Goal: Task Accomplishment & Management: Manage account settings

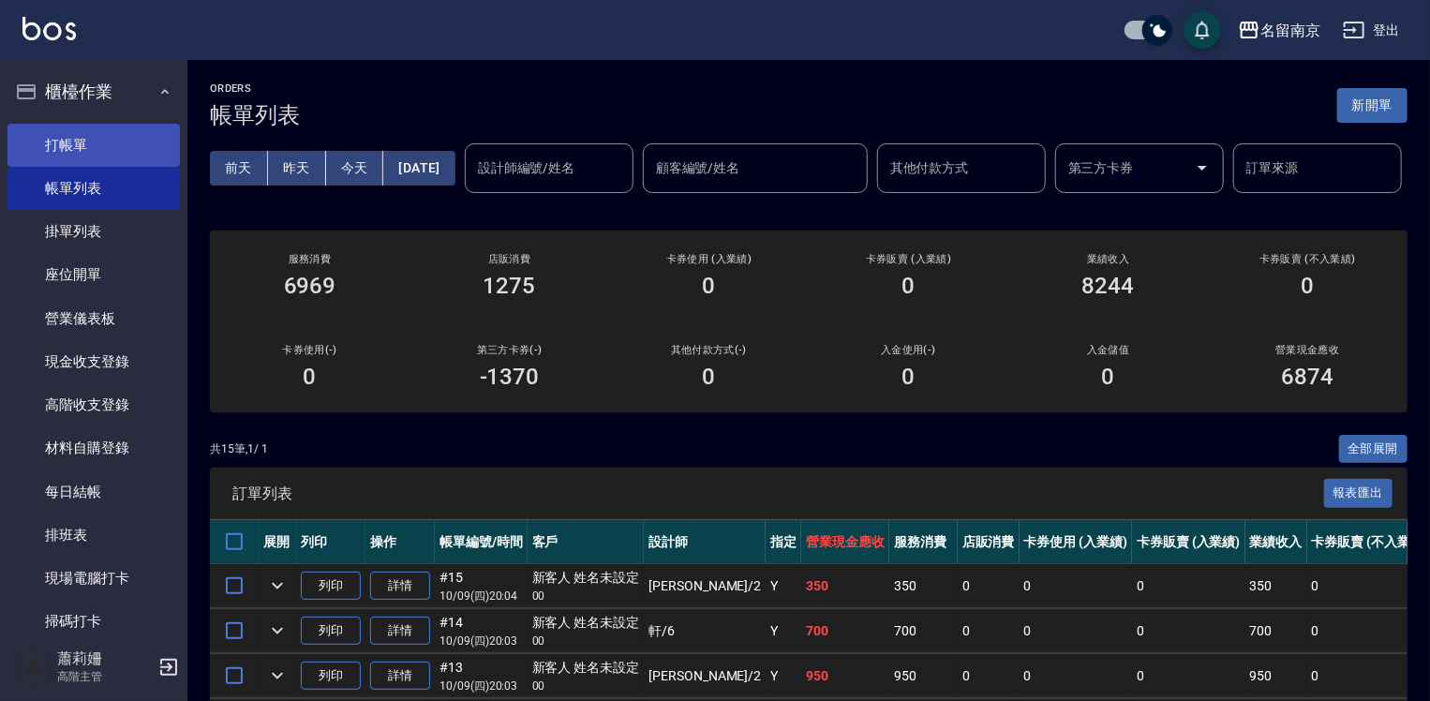
click at [102, 142] on link "打帳單" at bounding box center [93, 145] width 172 height 43
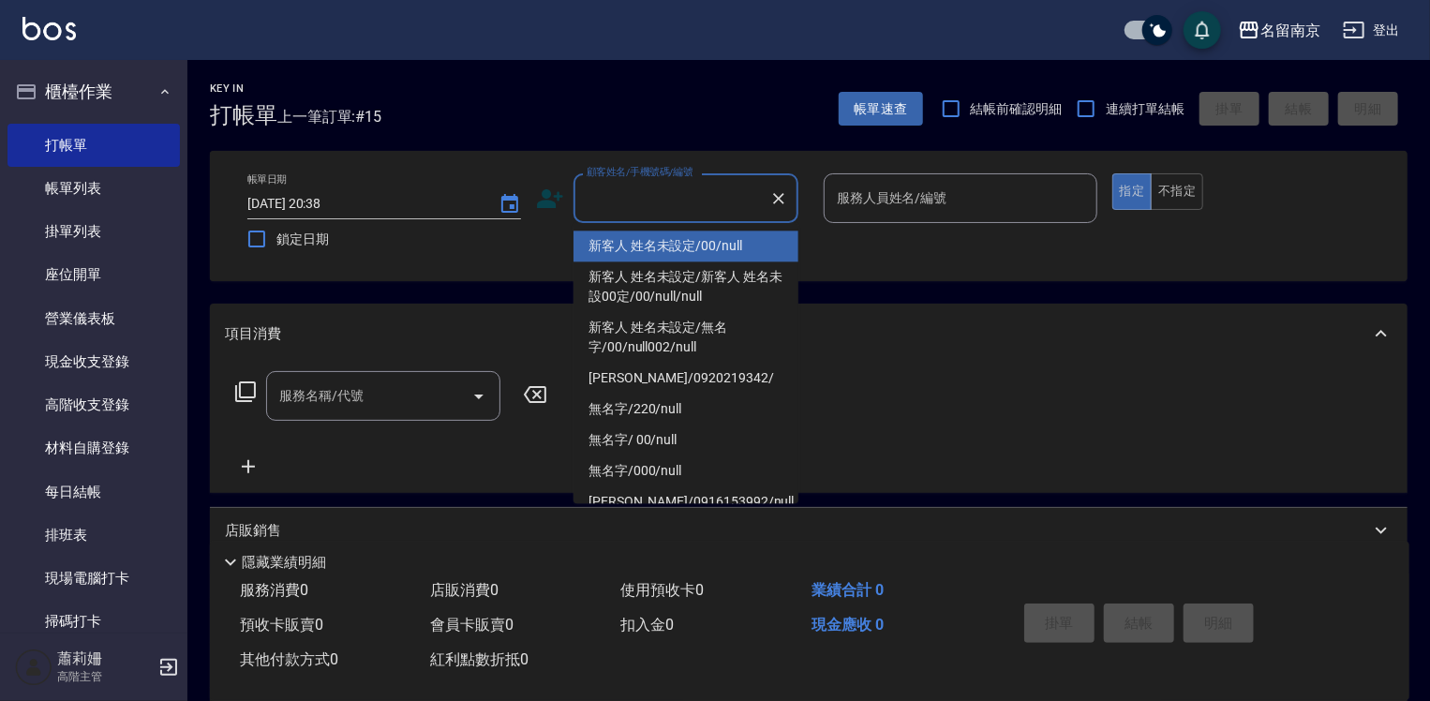
click at [643, 190] on input "顧客姓名/手機號碼/編號" at bounding box center [672, 198] width 180 height 33
click at [68, 185] on link "帳單列表" at bounding box center [93, 188] width 172 height 43
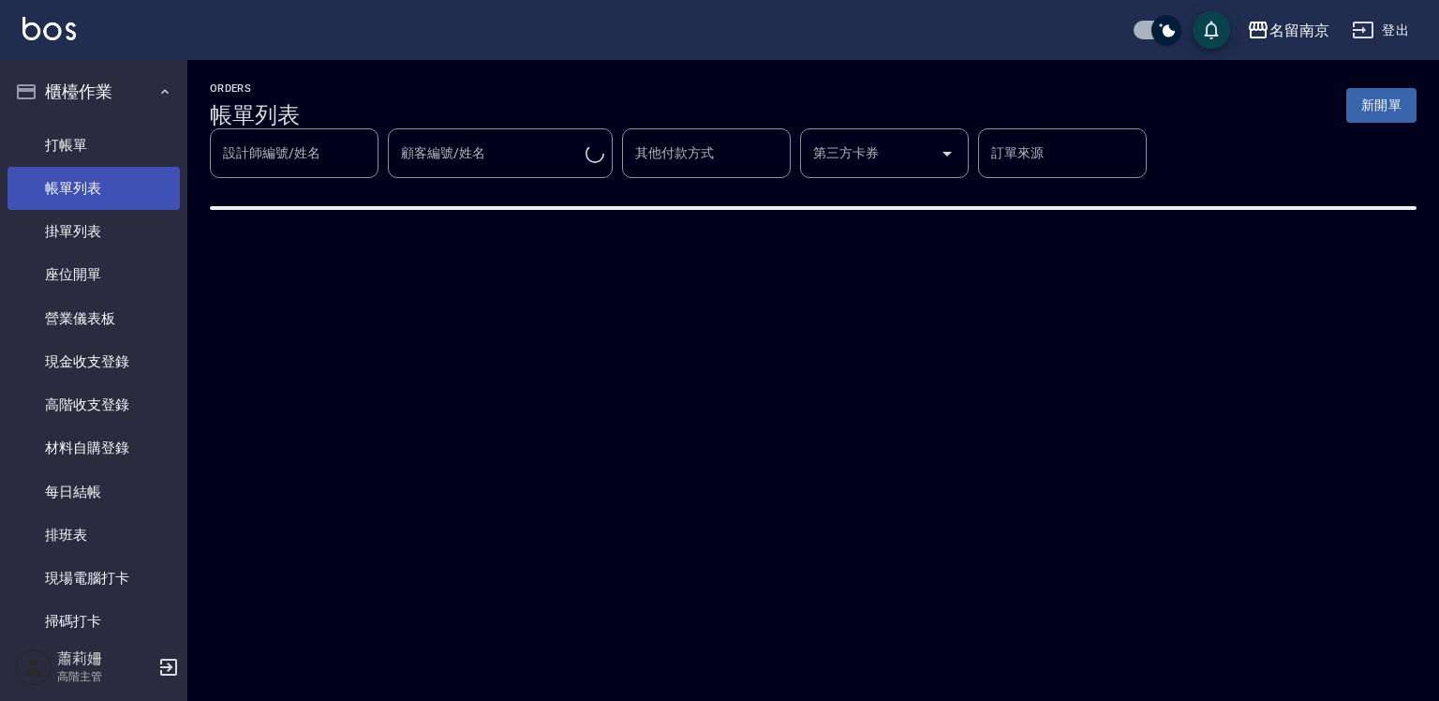
click at [139, 186] on link "帳單列表" at bounding box center [93, 188] width 172 height 43
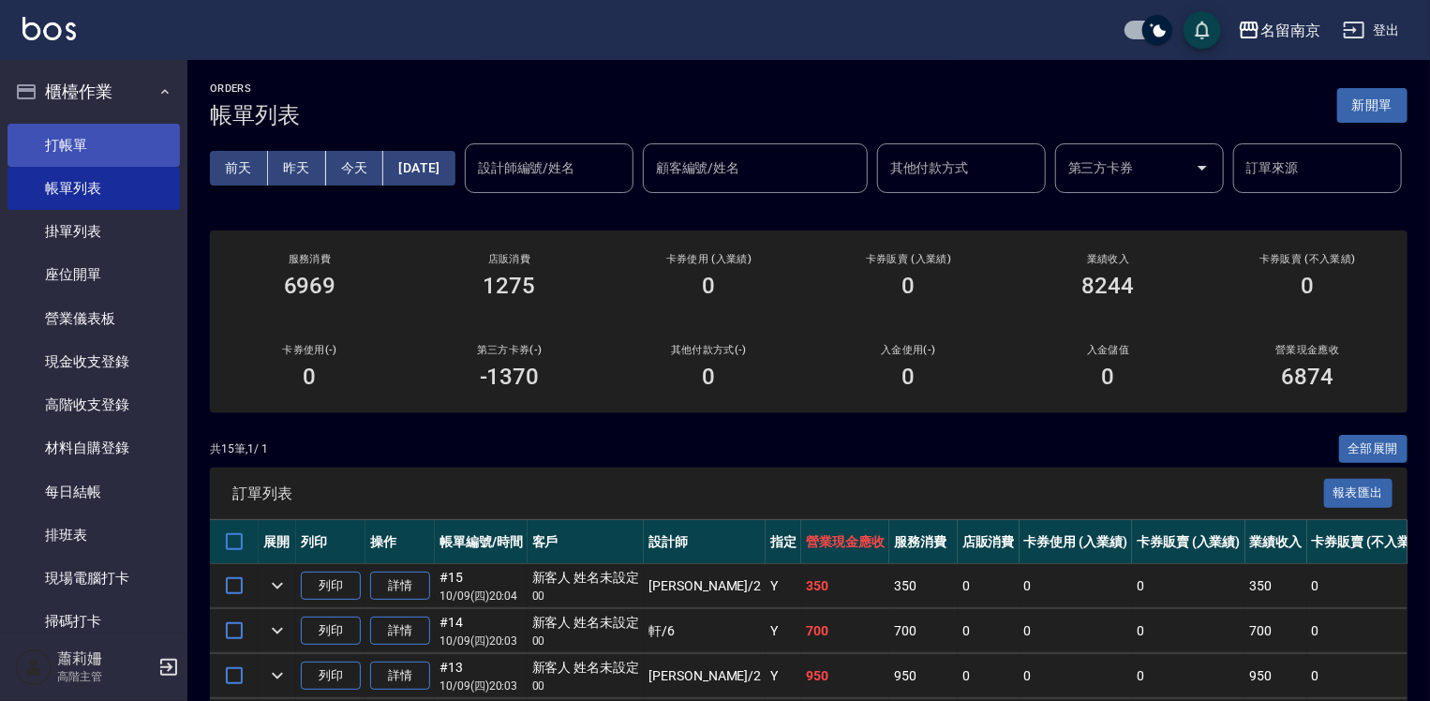
click at [64, 141] on link "打帳單" at bounding box center [93, 145] width 172 height 43
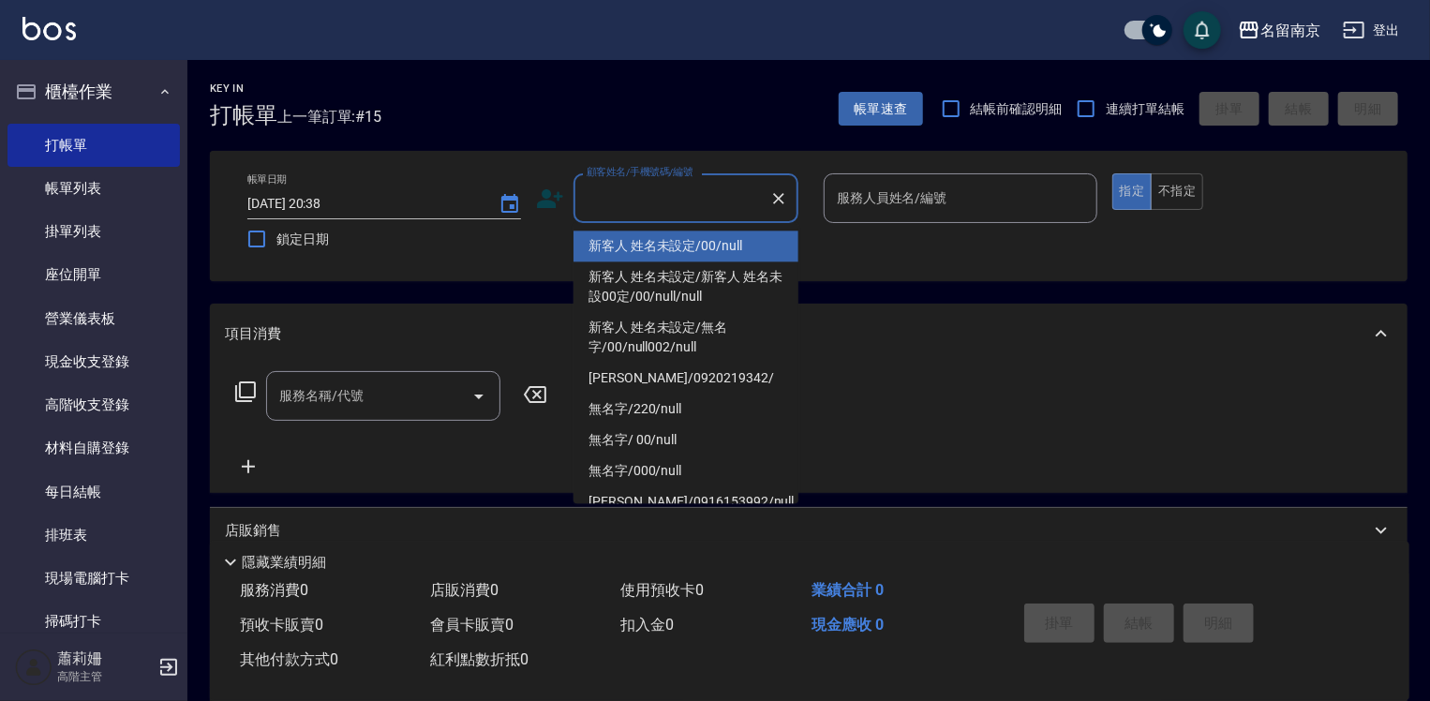
drag, startPoint x: 673, startPoint y: 203, endPoint x: 1274, endPoint y: 268, distance: 605.1
click at [816, 195] on div "帳單日期 [DATE] 20:38 鎖定日期 顧客姓名/手機號碼/編號 顧客姓名/手機號碼/編號 服務人員姓名/編號 服務人員姓名/編號 指定 不指定" at bounding box center [808, 215] width 1153 height 85
type input "新客人 姓名未設定/00/null"
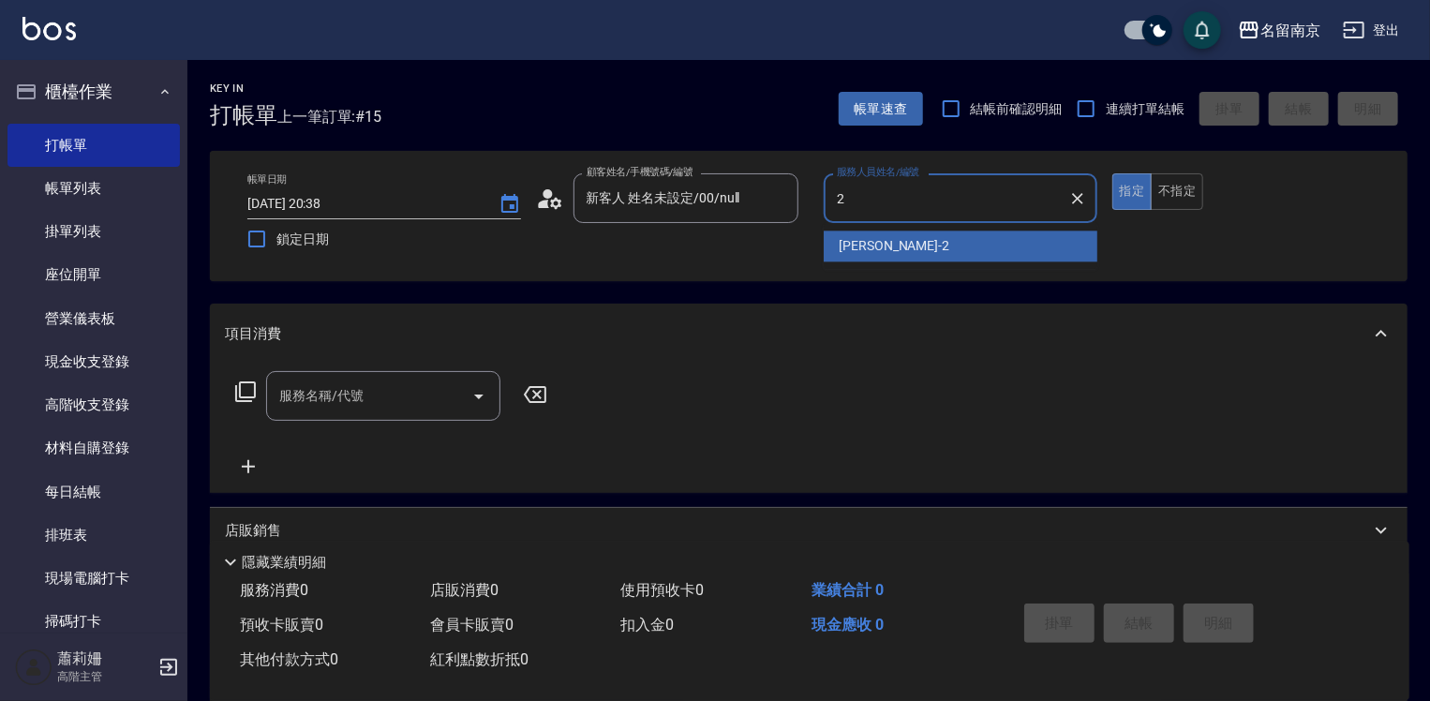
type input "[PERSON_NAME]-2"
type button "true"
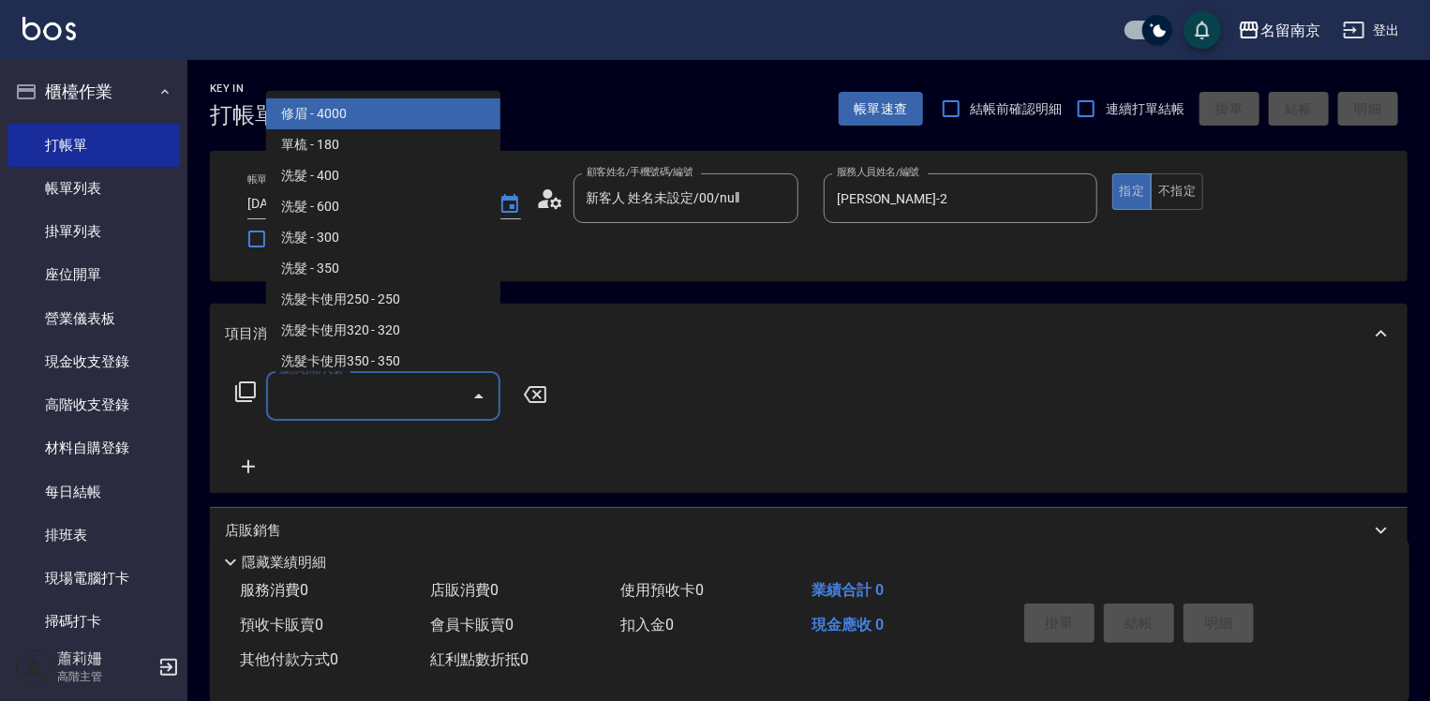
click at [411, 401] on input "服務名稱/代號" at bounding box center [369, 396] width 189 height 33
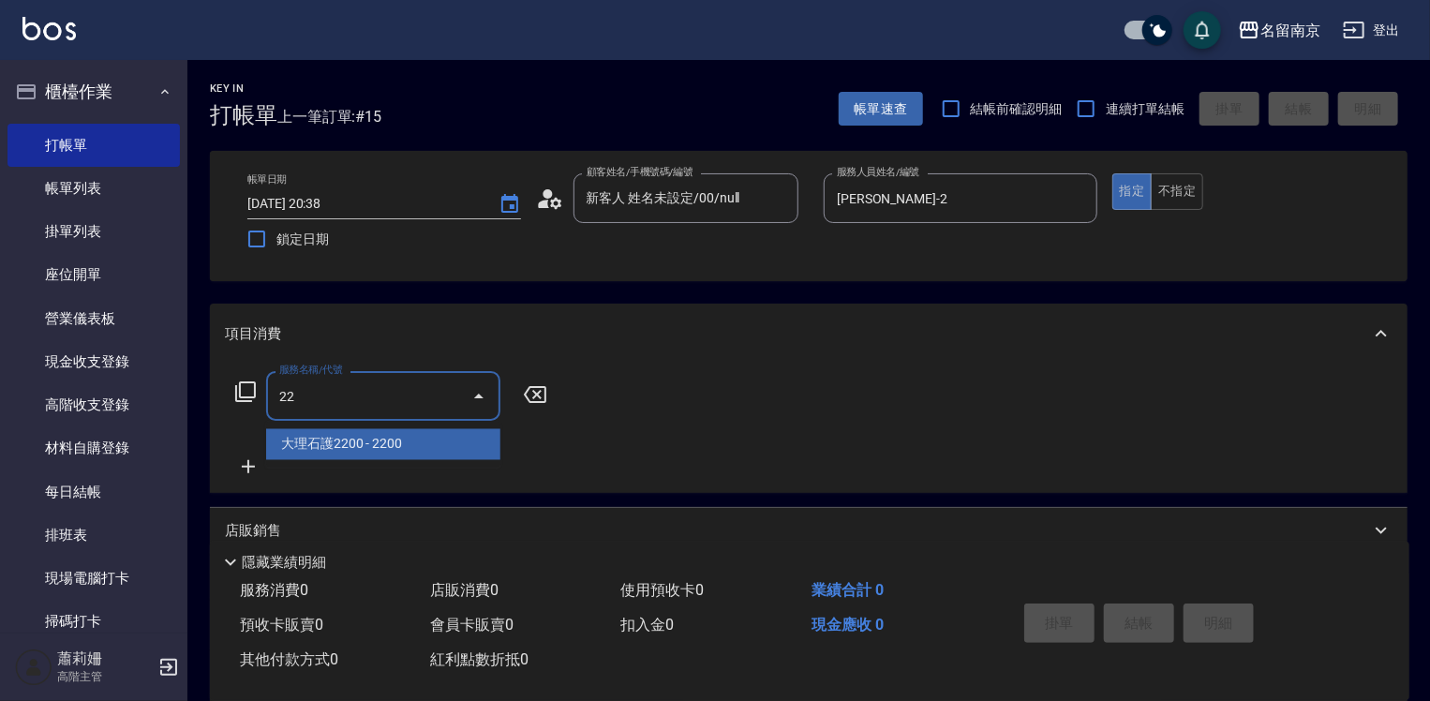
type input "22"
click at [543, 395] on icon at bounding box center [535, 394] width 47 height 22
click at [244, 387] on icon at bounding box center [245, 391] width 22 height 22
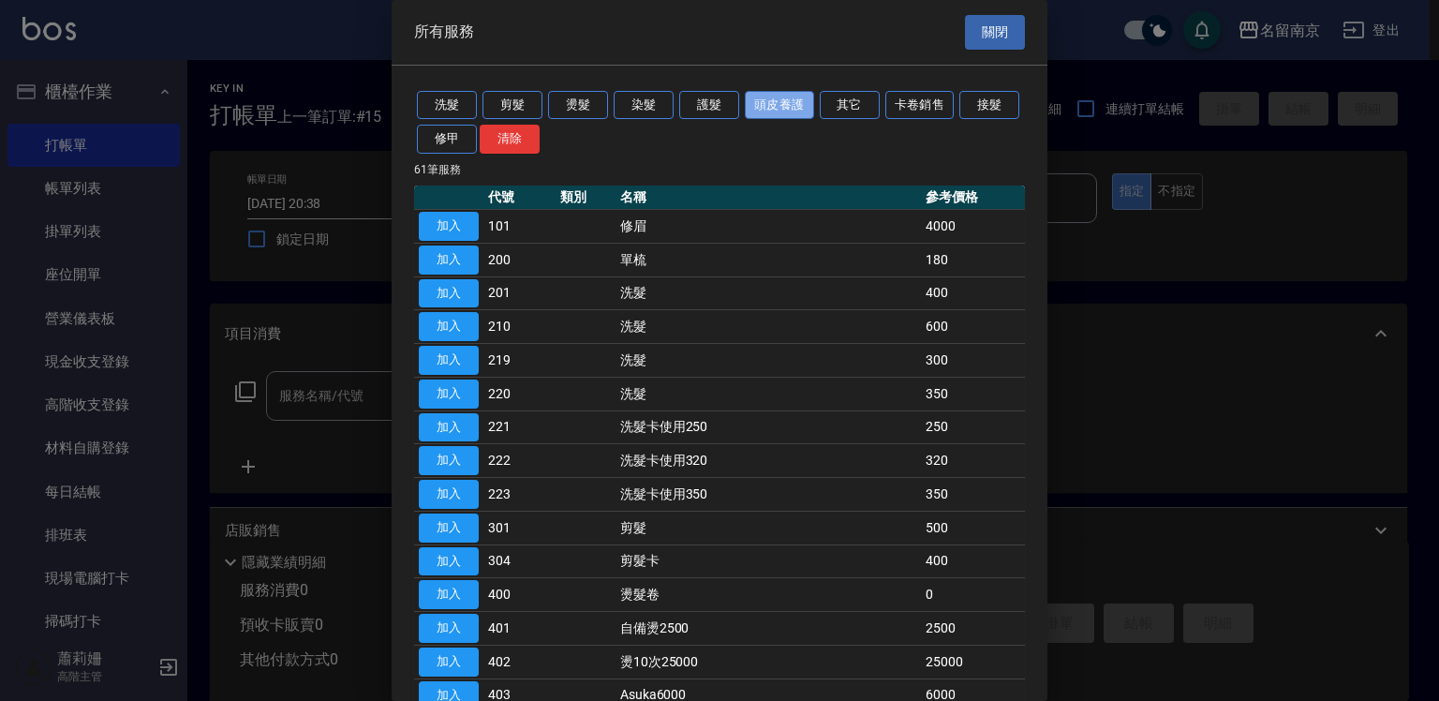
click at [805, 105] on button "頭皮養護" at bounding box center [779, 105] width 69 height 29
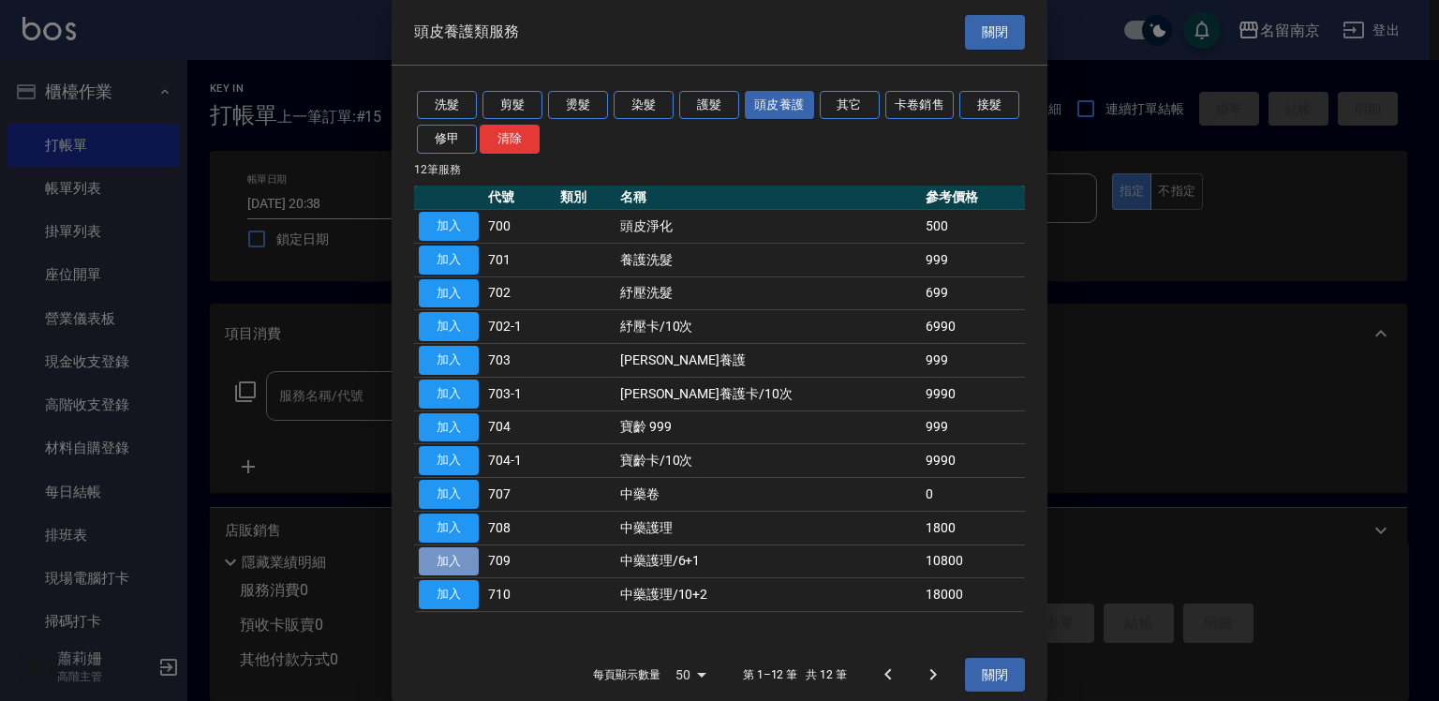
click at [469, 558] on button "加入" at bounding box center [449, 561] width 60 height 29
type input "中藥護理/6+1(709)"
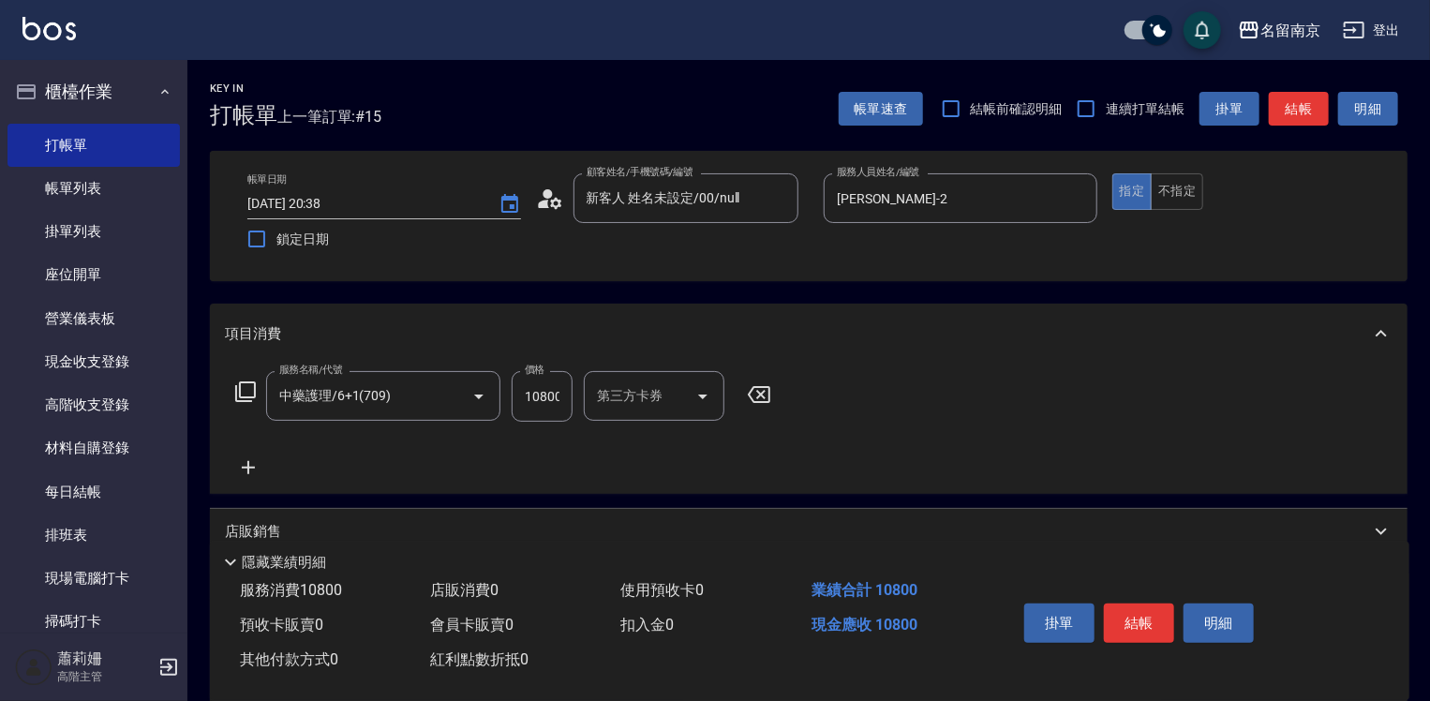
click at [244, 458] on icon at bounding box center [248, 467] width 47 height 22
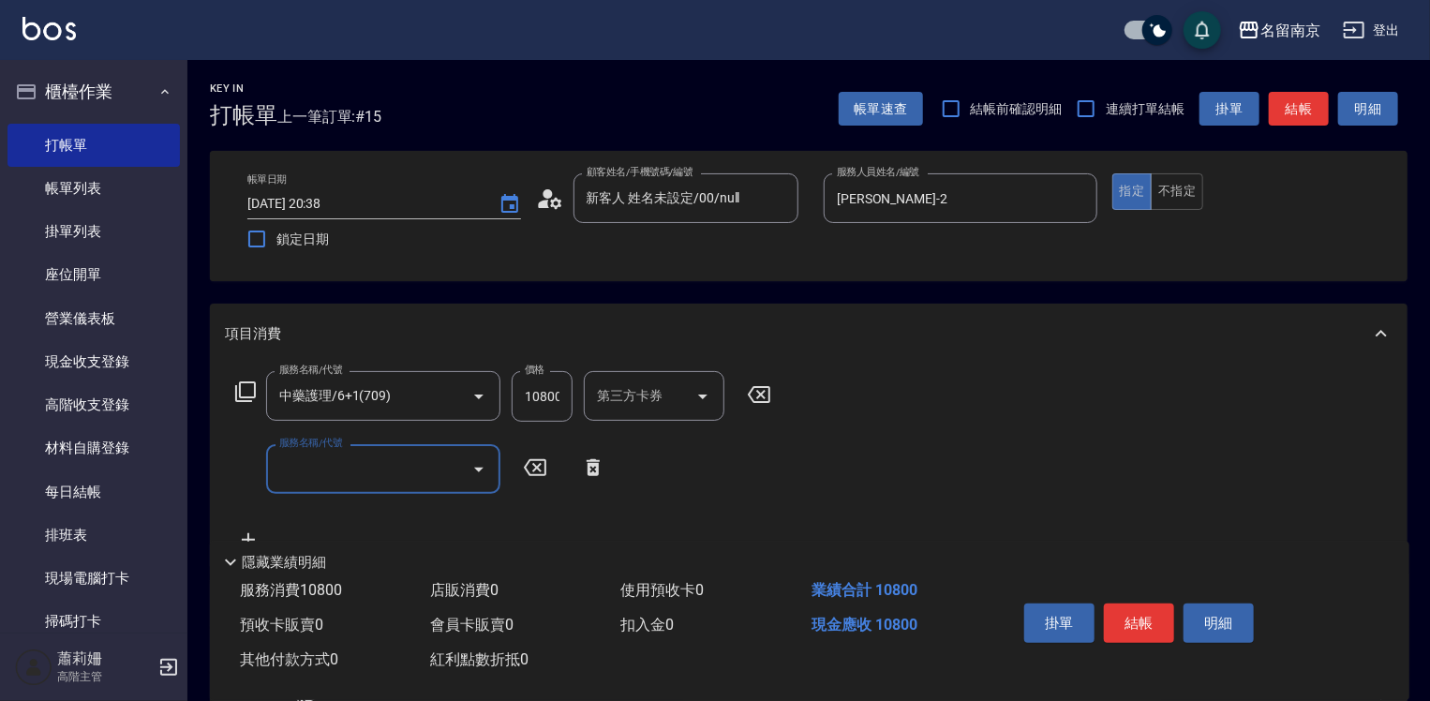
click at [248, 397] on icon at bounding box center [245, 391] width 21 height 21
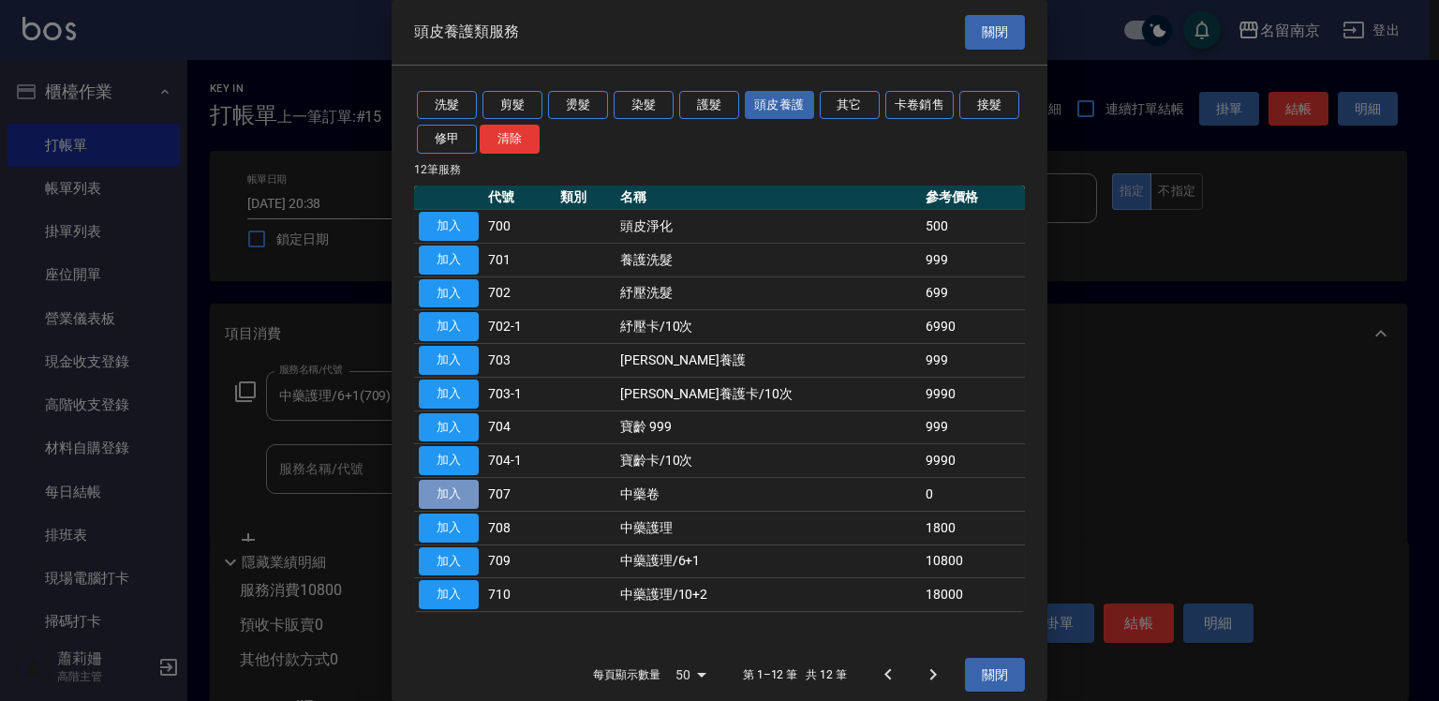
click at [461, 484] on button "加入" at bounding box center [449, 494] width 60 height 29
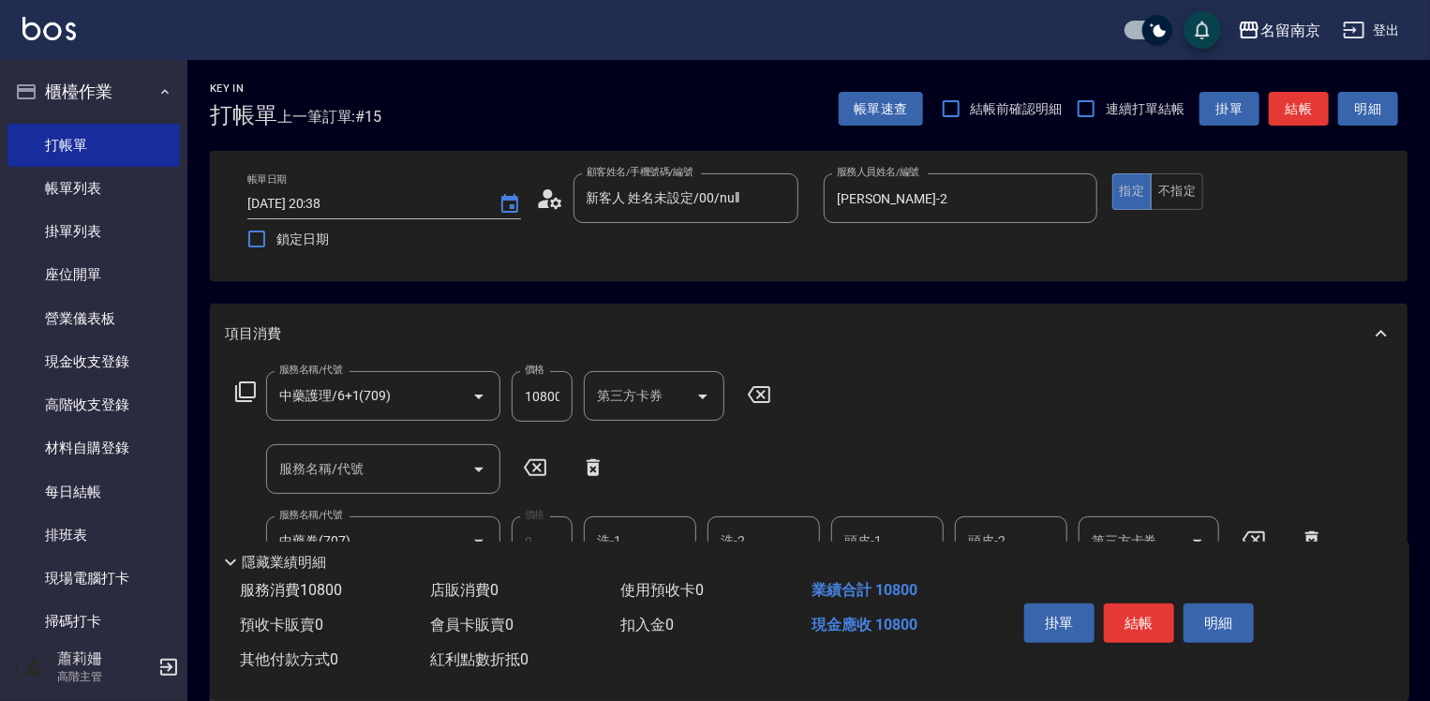
scroll to position [187, 0]
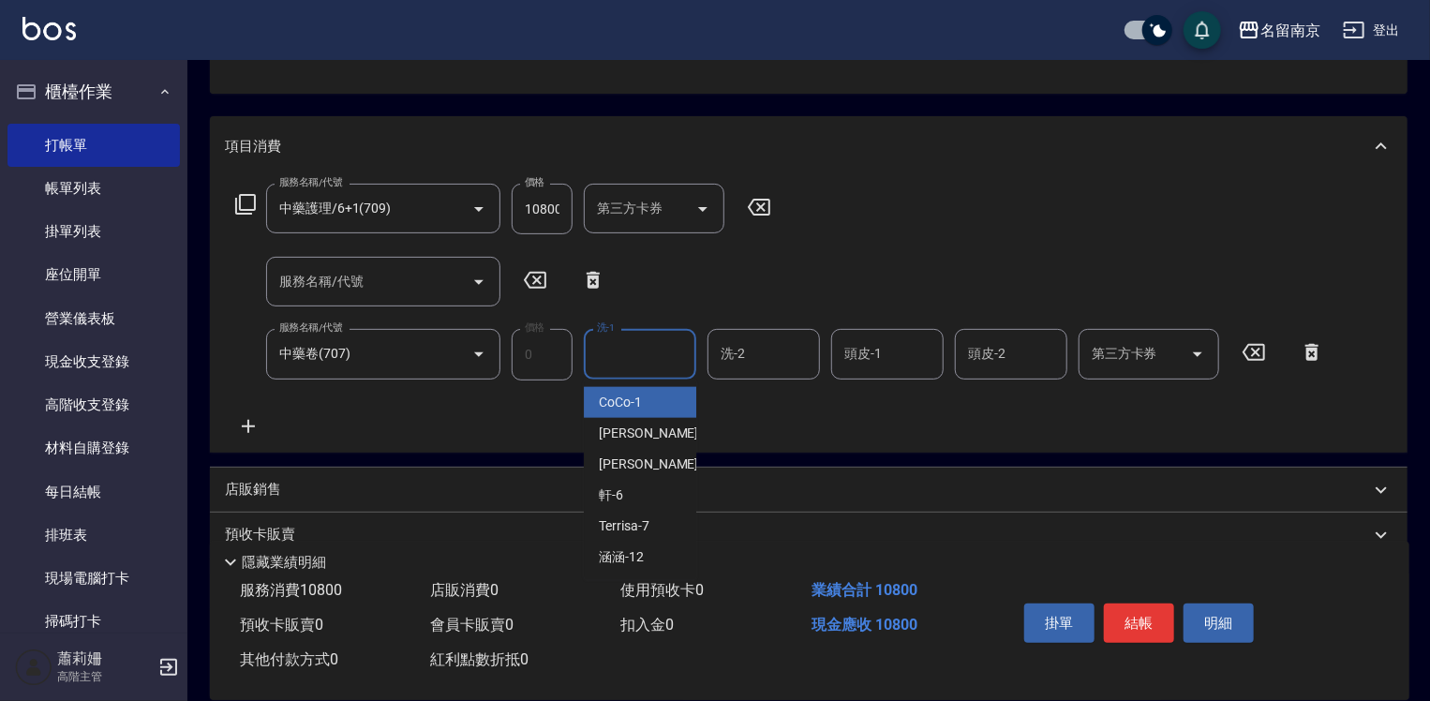
click at [638, 356] on input "洗-1" at bounding box center [640, 353] width 96 height 33
type input "[PERSON_NAME]-2"
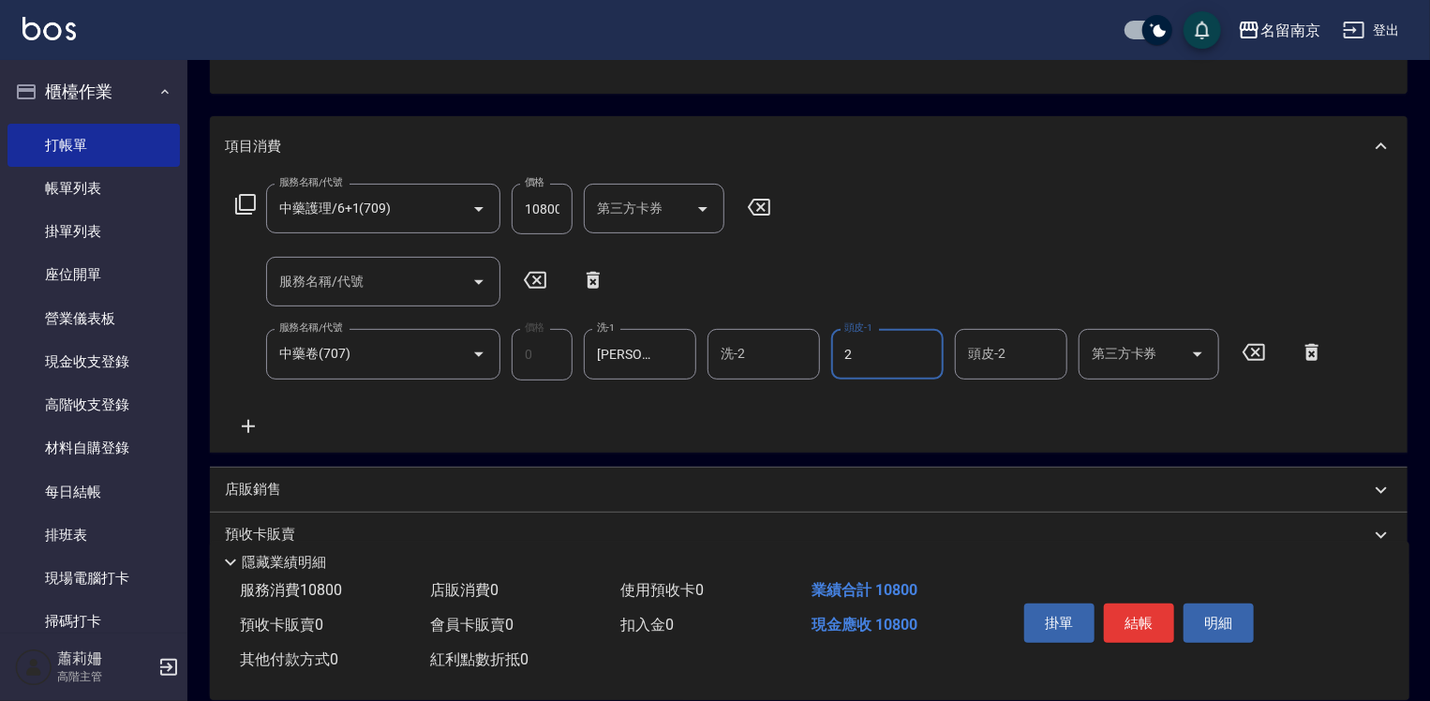
type input "[PERSON_NAME]-2"
click at [251, 425] on icon at bounding box center [248, 426] width 13 height 13
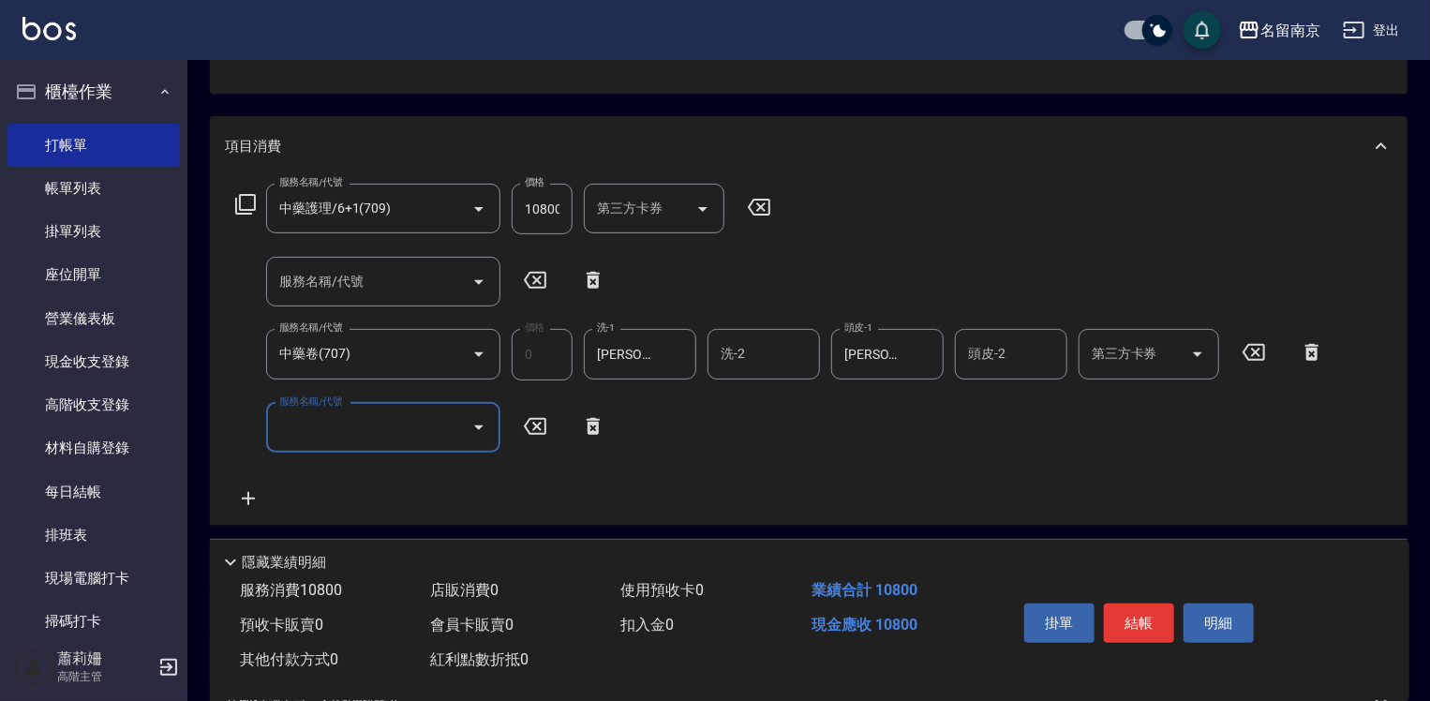
drag, startPoint x: 335, startPoint y: 435, endPoint x: 922, endPoint y: 427, distance: 586.7
click at [388, 434] on input "服務名稱/代號" at bounding box center [369, 427] width 189 height 33
type input "剪髮(301)"
type input "650"
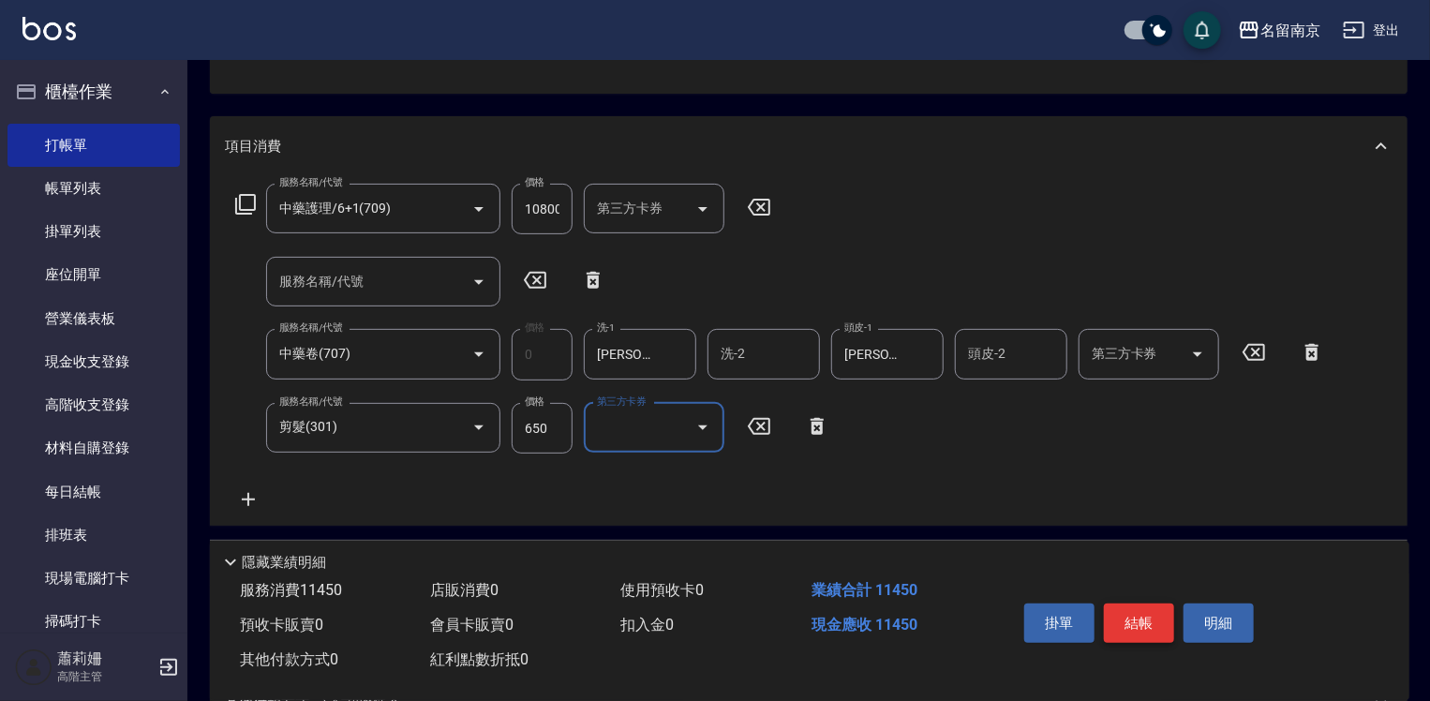
click at [1136, 606] on button "結帳" at bounding box center [1139, 622] width 70 height 39
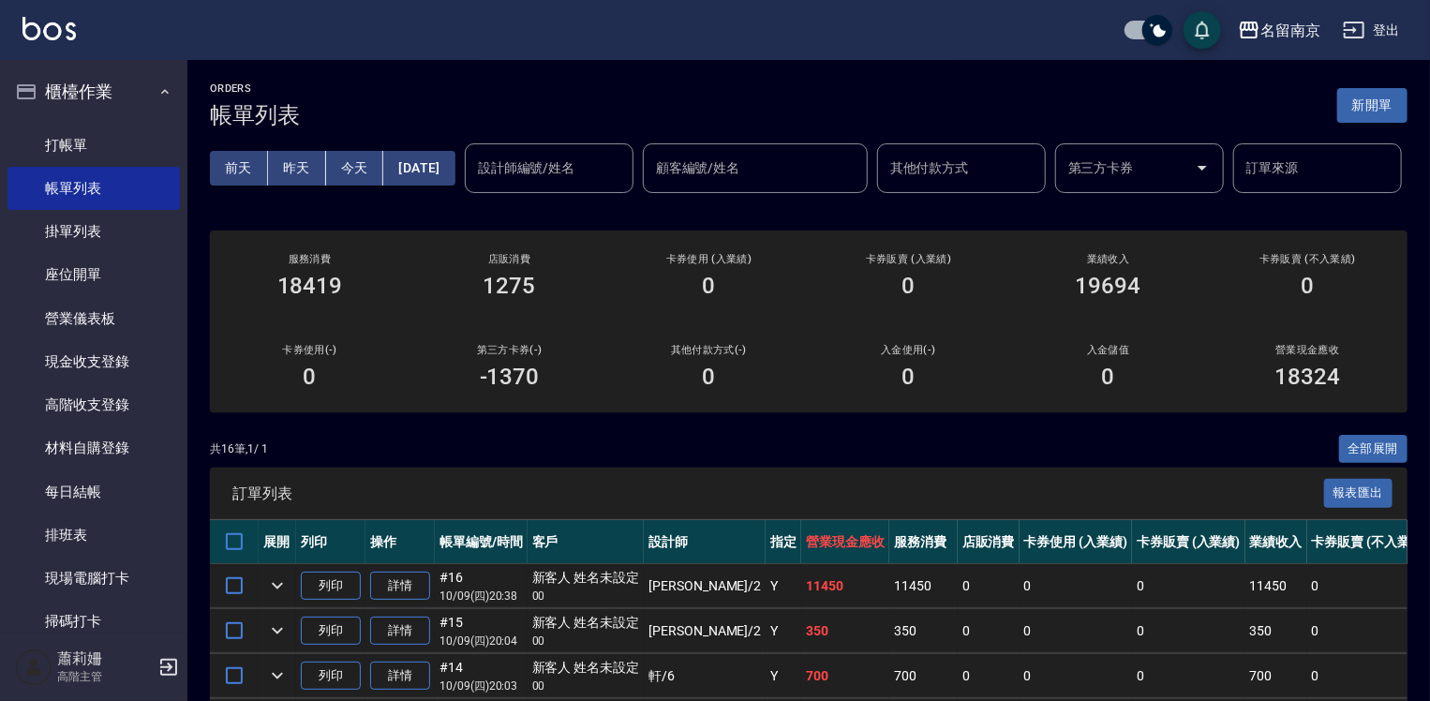
scroll to position [281, 0]
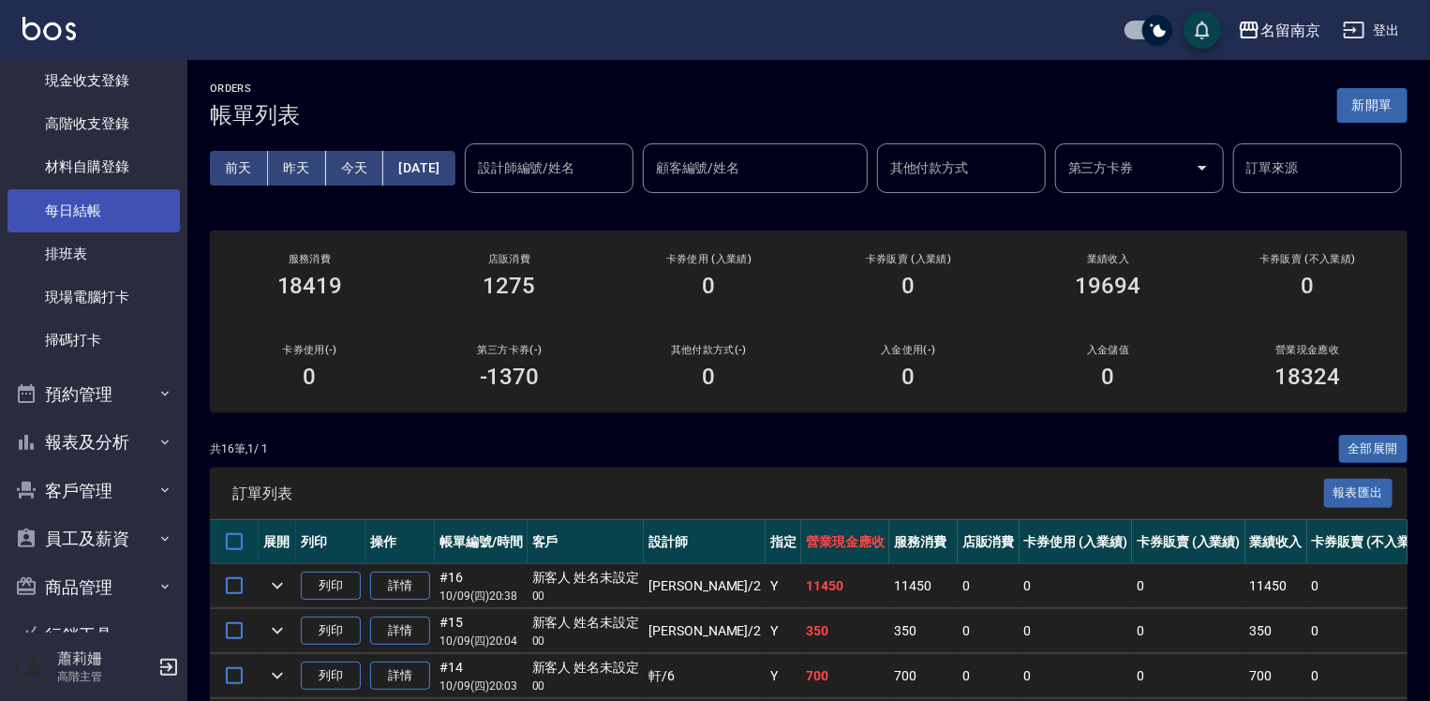
click at [91, 210] on link "每日結帳" at bounding box center [93, 210] width 172 height 43
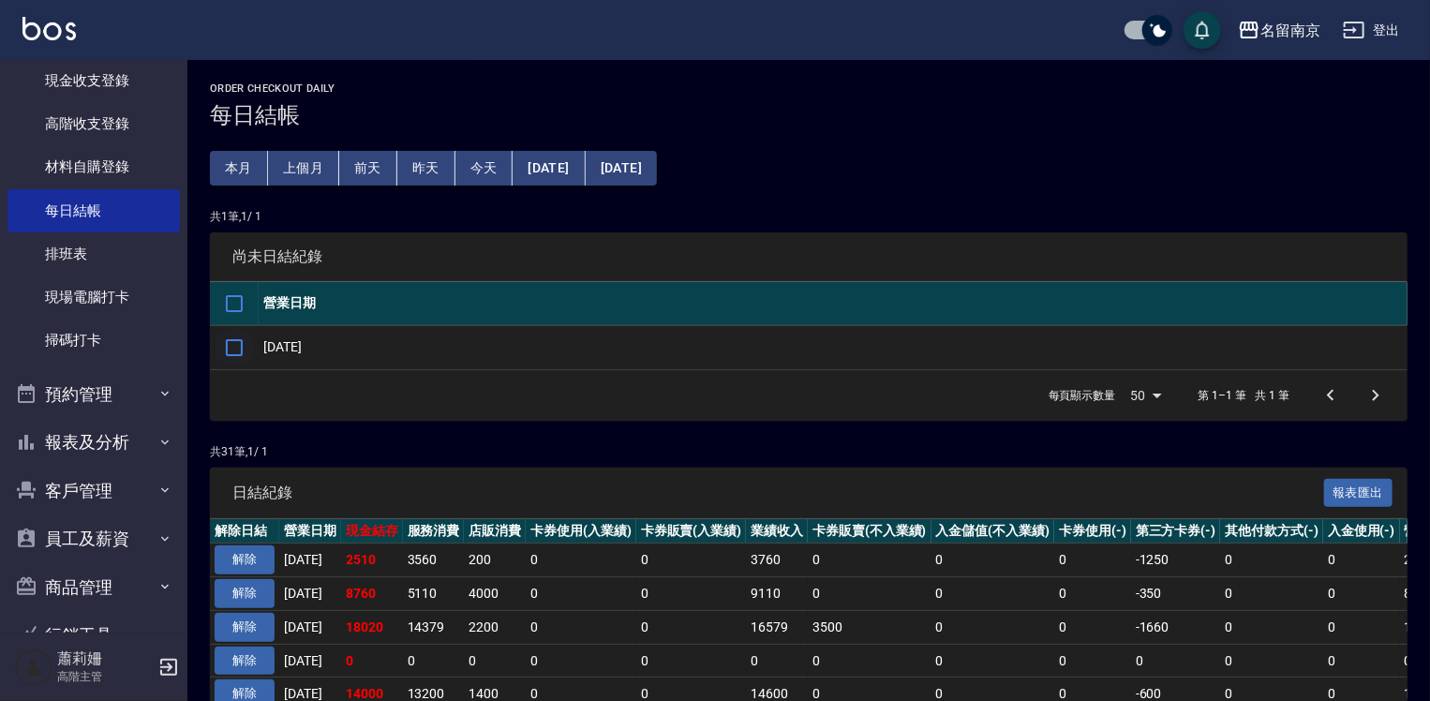
click at [235, 345] on input "checkbox" at bounding box center [234, 347] width 39 height 39
checkbox input "true"
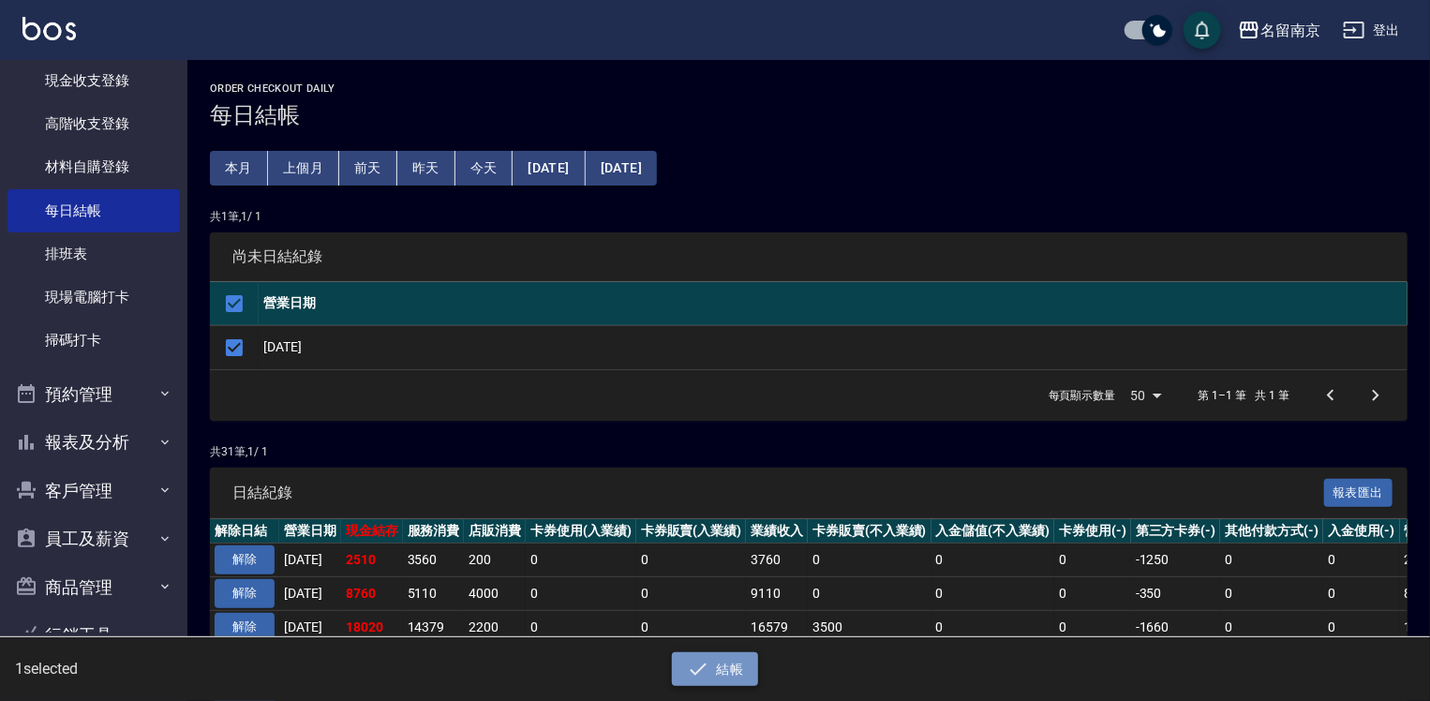
click at [710, 664] on button "結帳" at bounding box center [715, 669] width 87 height 35
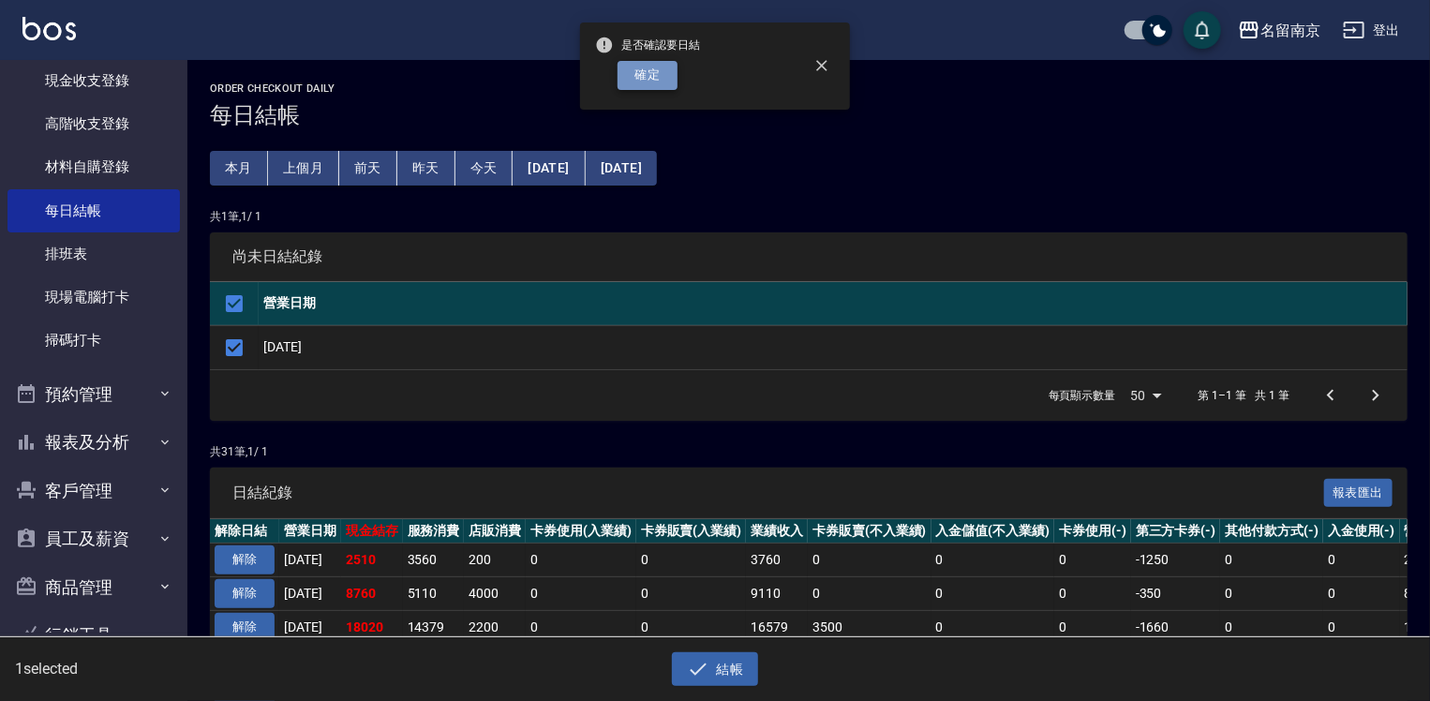
click at [643, 81] on button "確定" at bounding box center [648, 75] width 60 height 29
checkbox input "false"
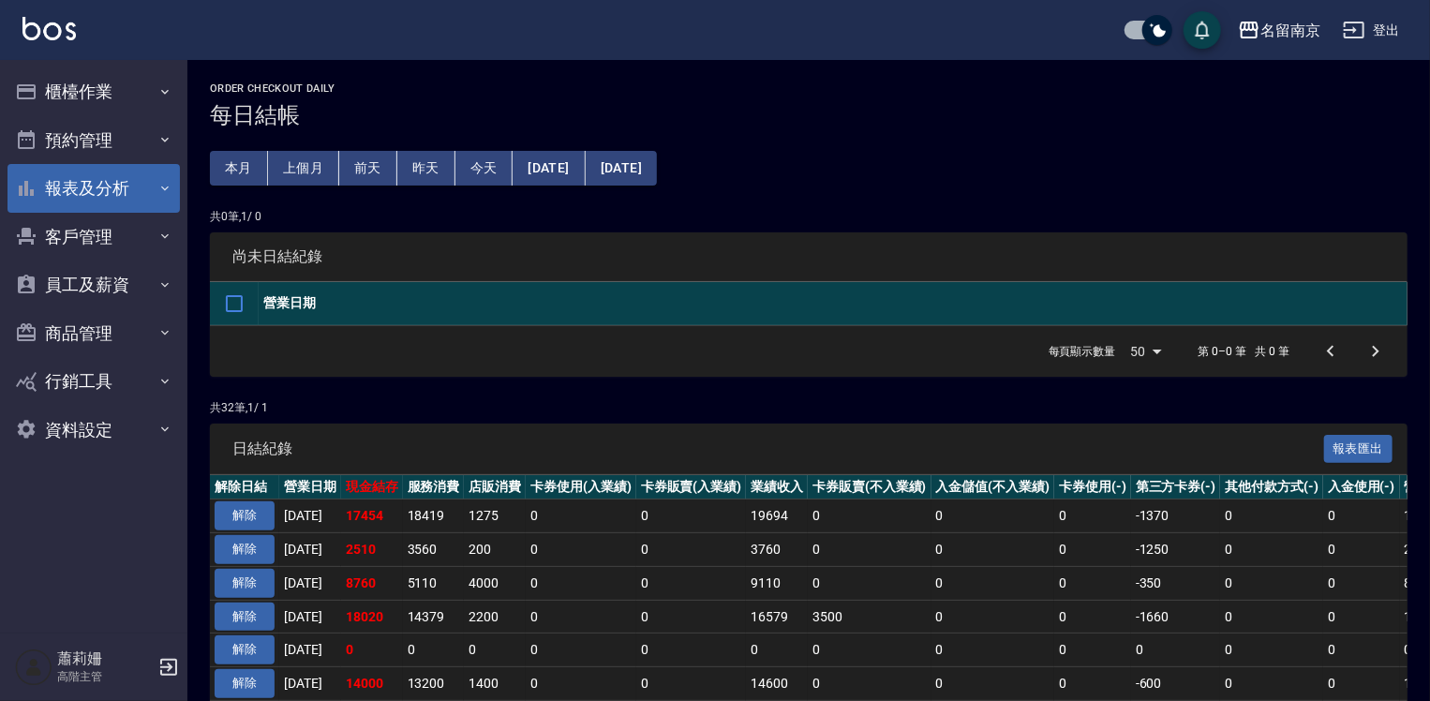
click at [82, 192] on button "報表及分析" at bounding box center [93, 188] width 172 height 49
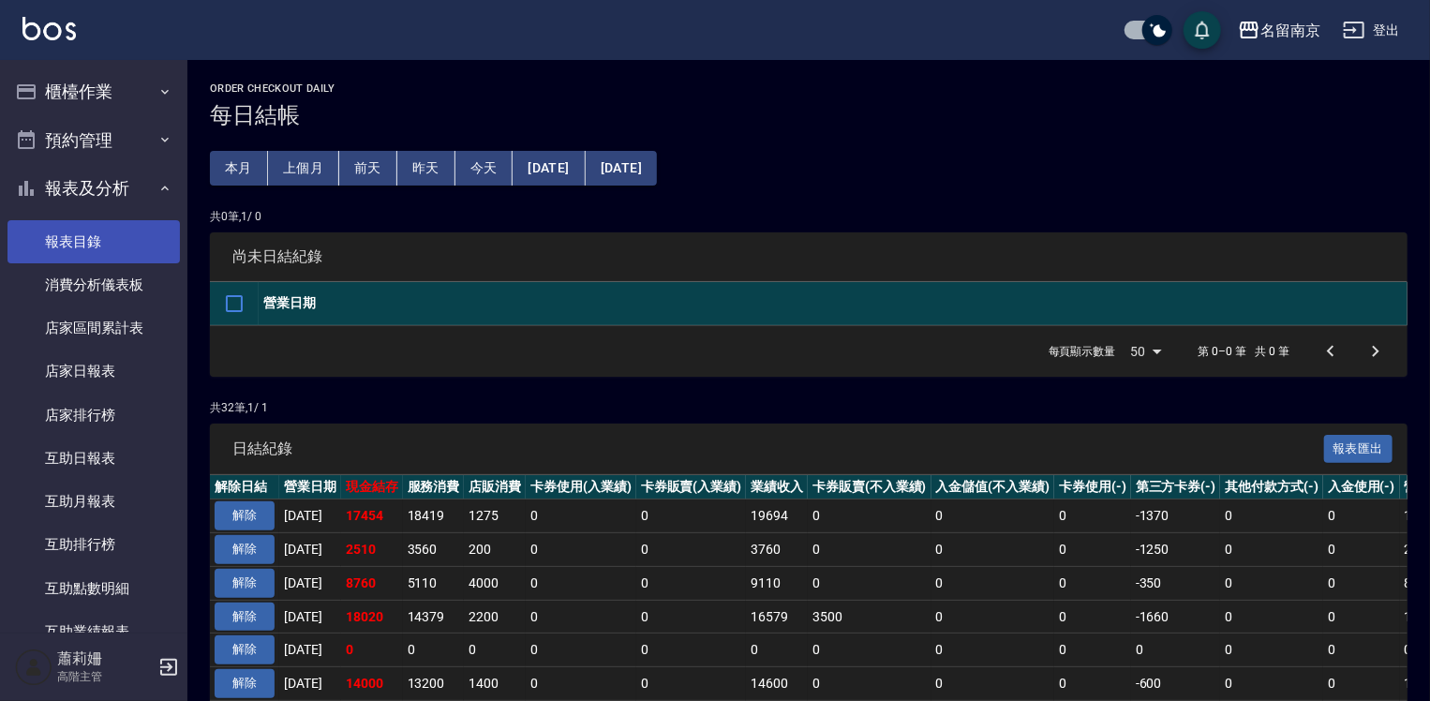
click at [93, 241] on link "報表目錄" at bounding box center [93, 241] width 172 height 43
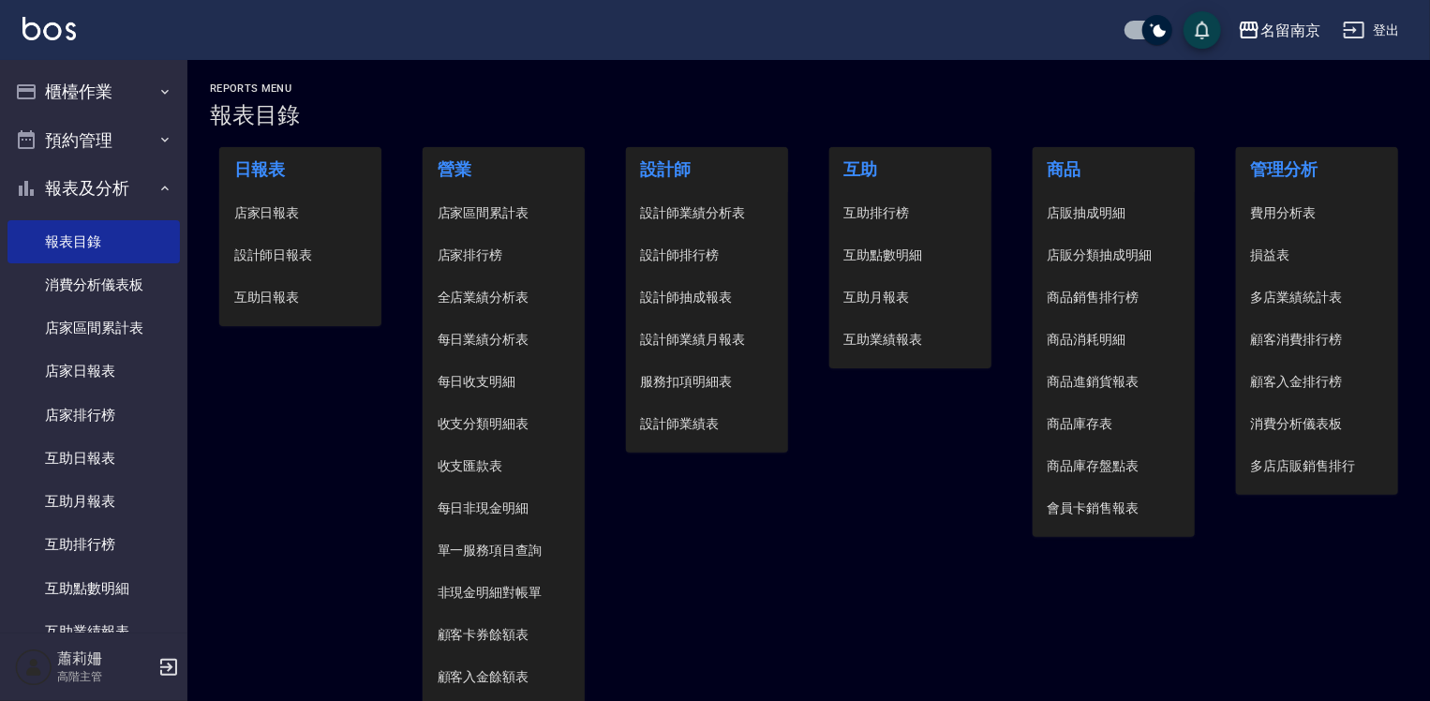
click at [303, 261] on span "設計師日報表" at bounding box center [300, 256] width 133 height 20
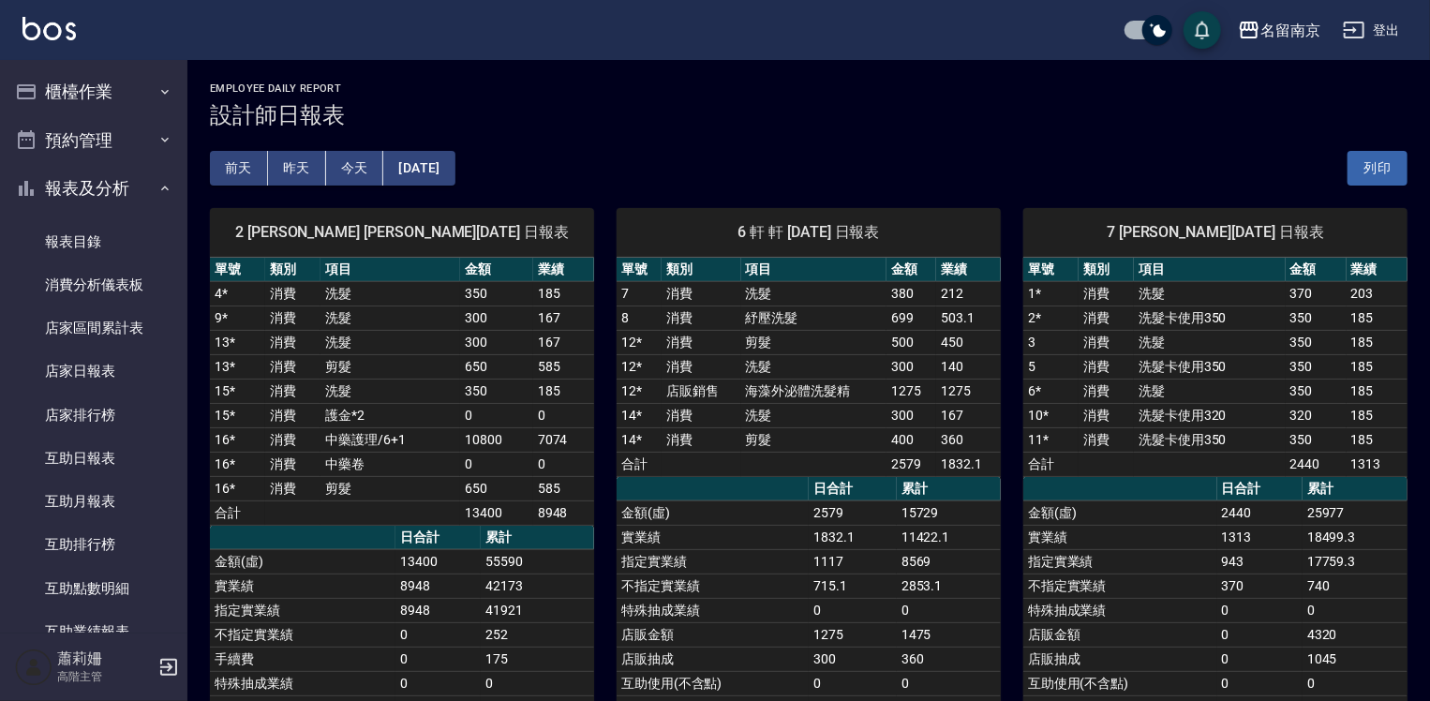
click at [454, 169] on button "[DATE]" at bounding box center [418, 168] width 71 height 35
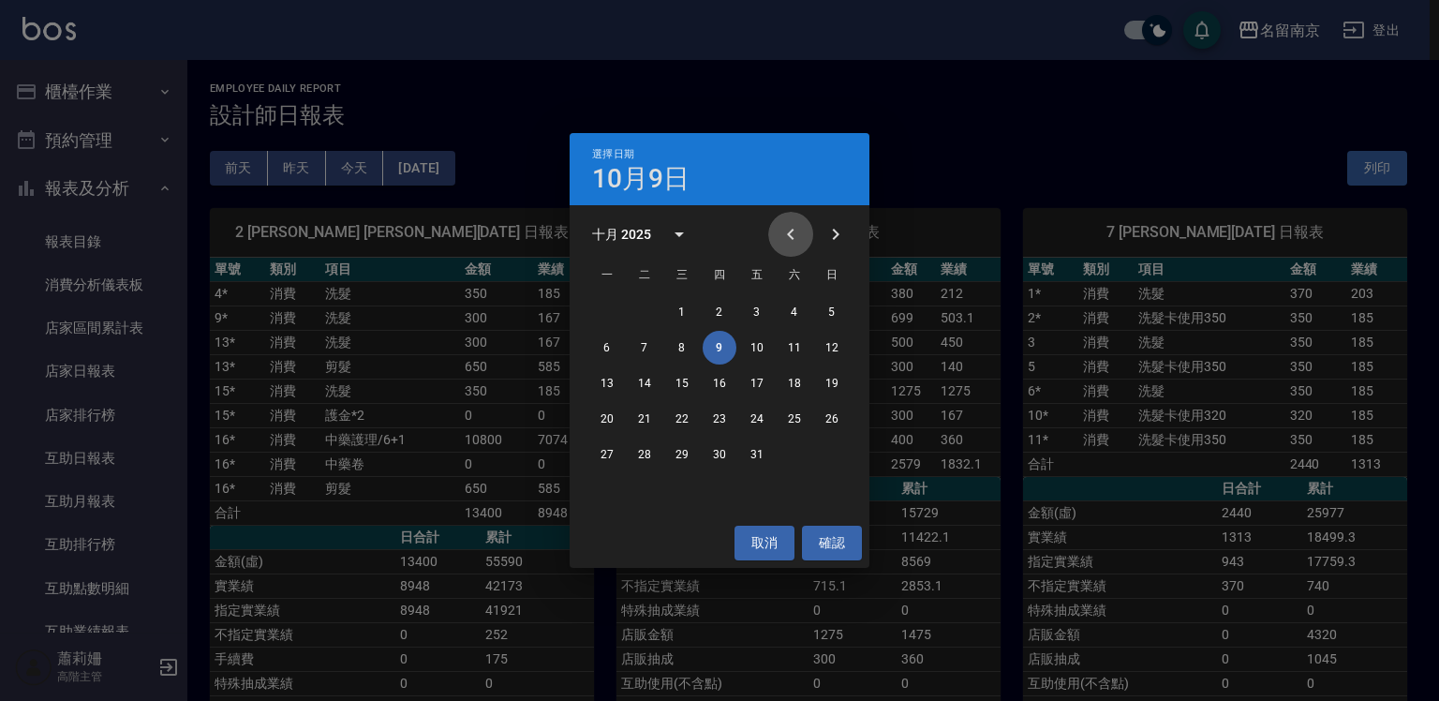
click at [782, 233] on icon "Previous month" at bounding box center [791, 234] width 22 height 22
click at [749, 543] on button "取消" at bounding box center [765, 543] width 60 height 35
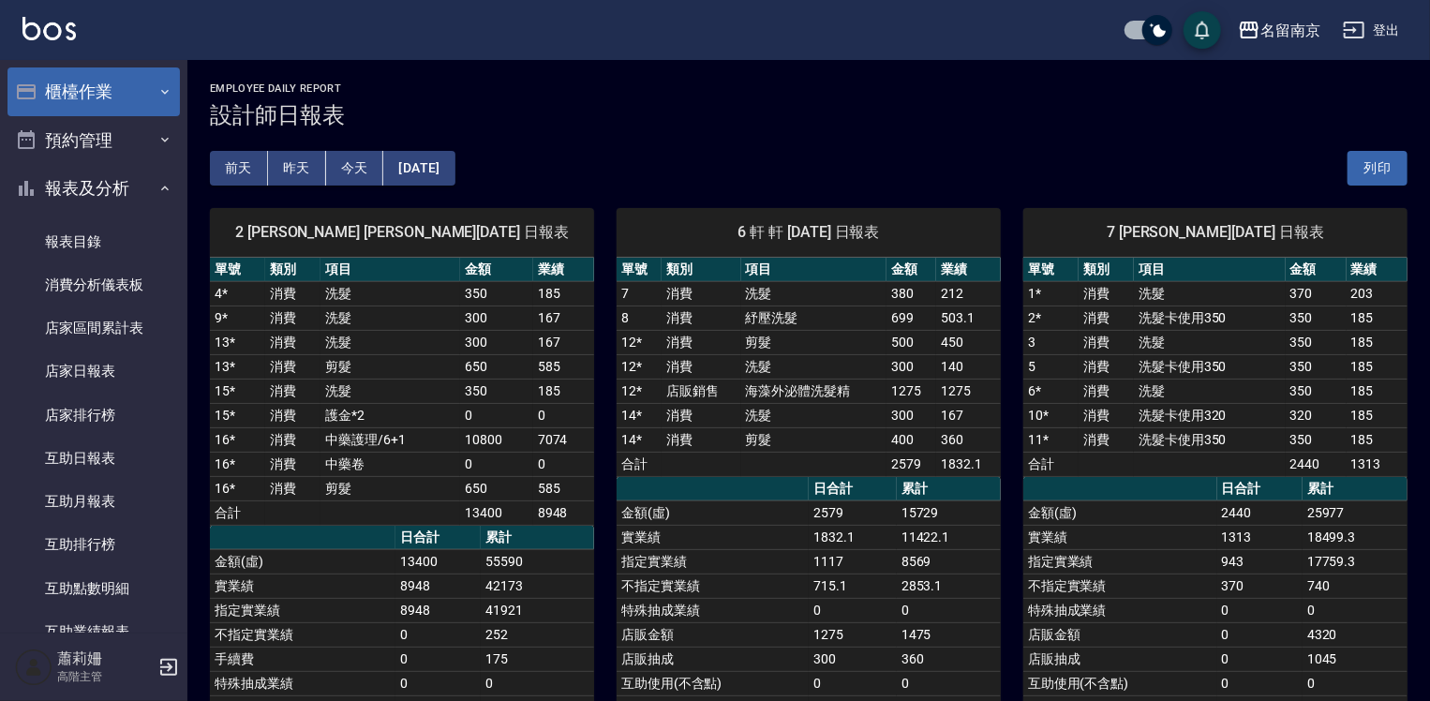
drag, startPoint x: 101, startPoint y: 79, endPoint x: 90, endPoint y: 91, distance: 16.6
click at [98, 79] on button "櫃檯作業" at bounding box center [93, 91] width 172 height 49
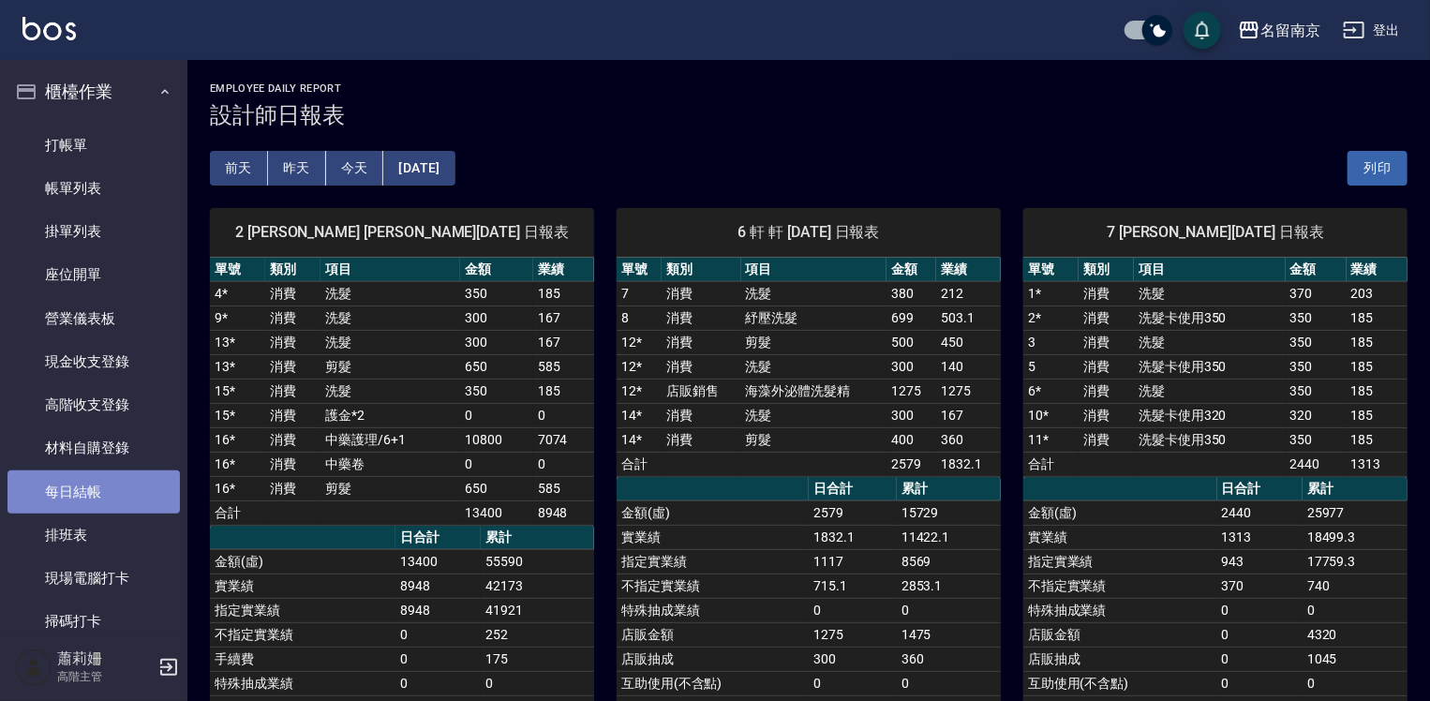
click at [157, 501] on link "每日結帳" at bounding box center [93, 491] width 172 height 43
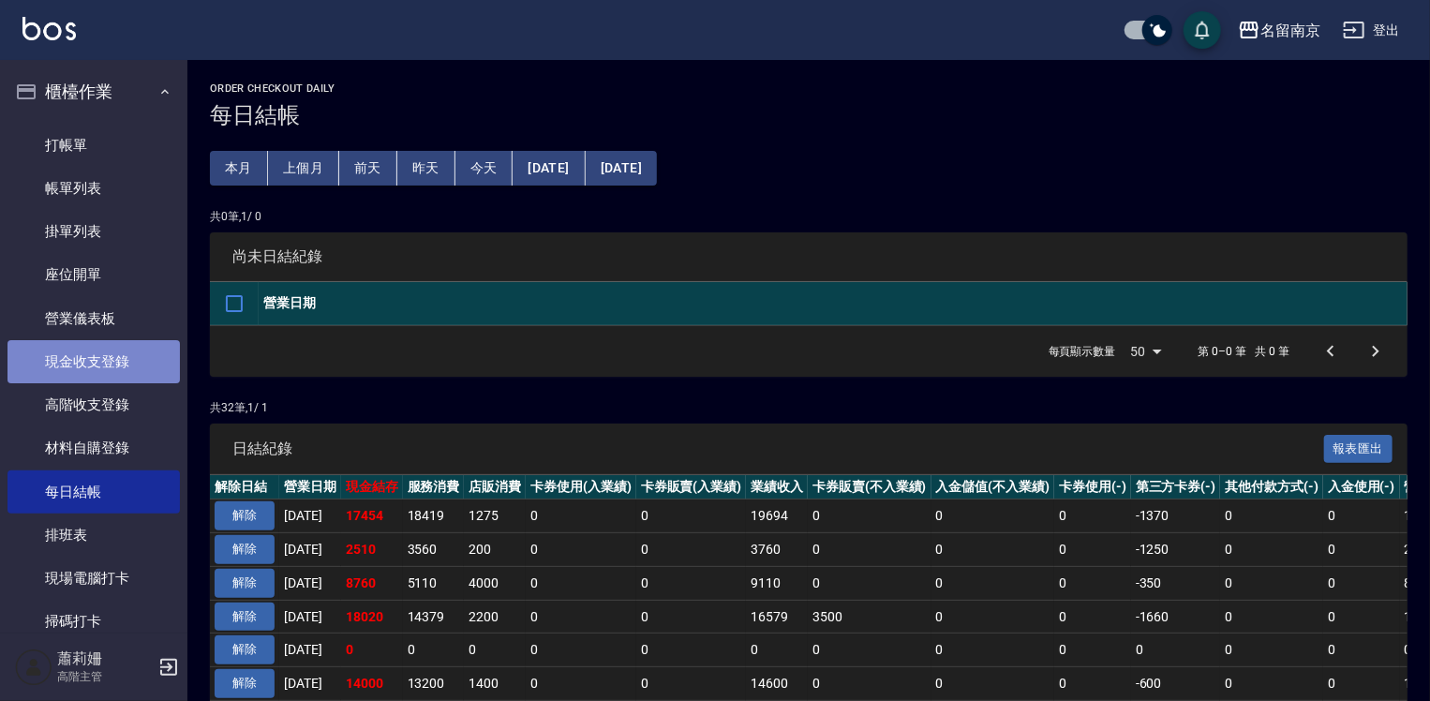
click at [126, 365] on link "現金收支登錄" at bounding box center [93, 361] width 172 height 43
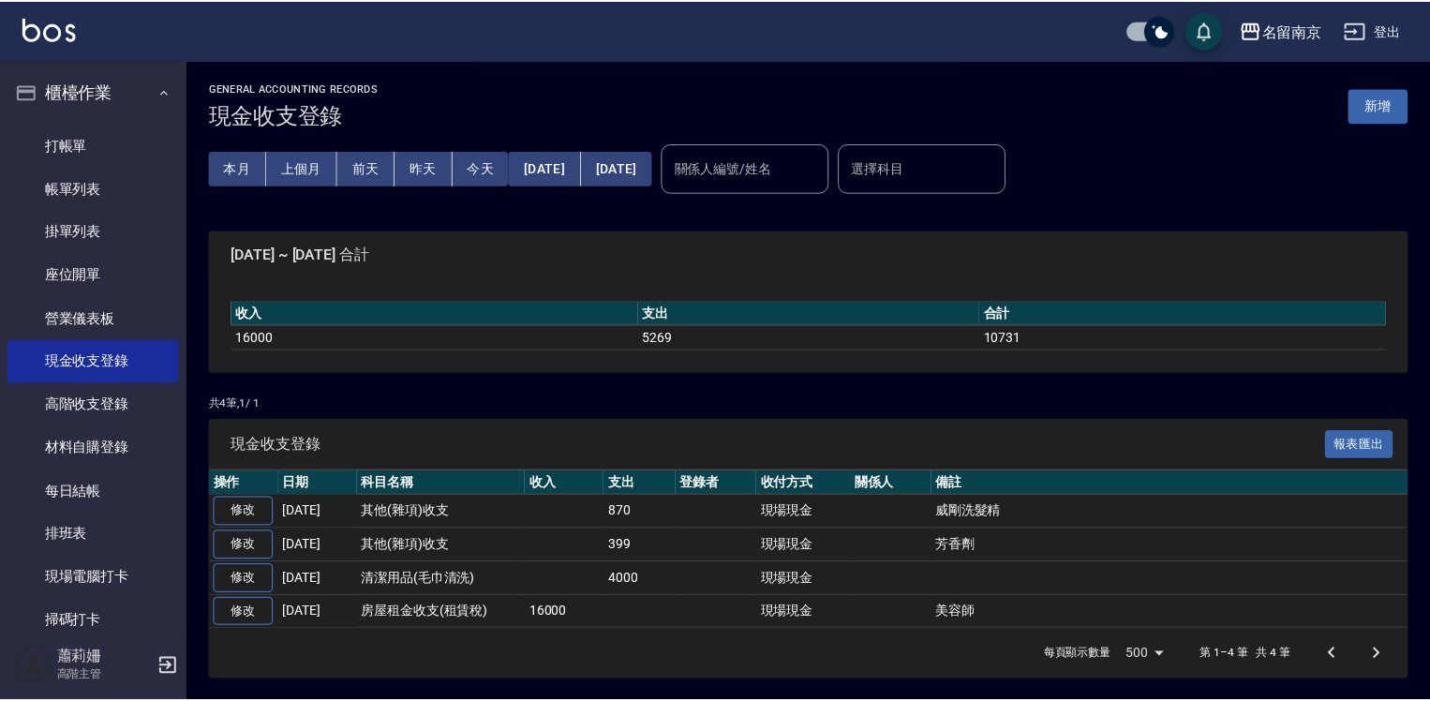
scroll to position [187, 0]
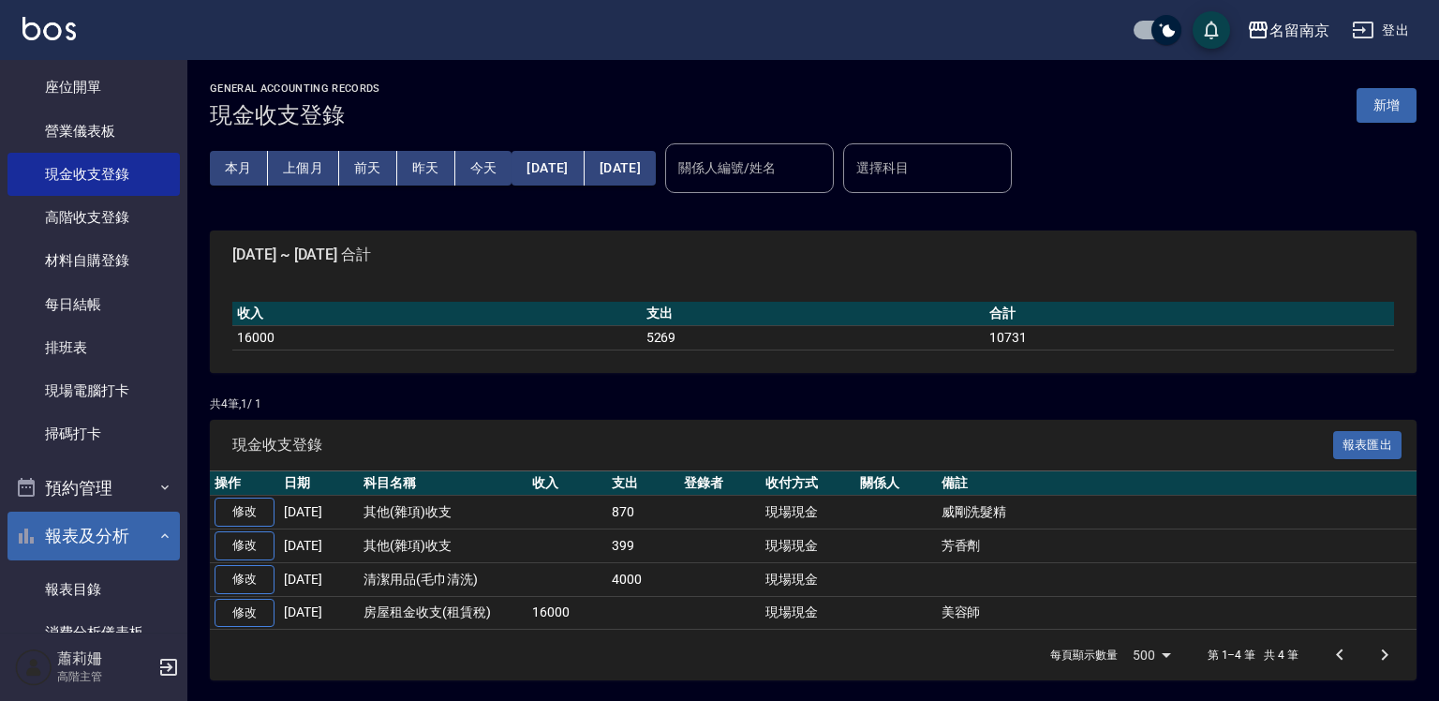
drag, startPoint x: 89, startPoint y: 589, endPoint x: 150, endPoint y: 540, distance: 78.6
click at [89, 588] on link "報表目錄" at bounding box center [93, 589] width 172 height 43
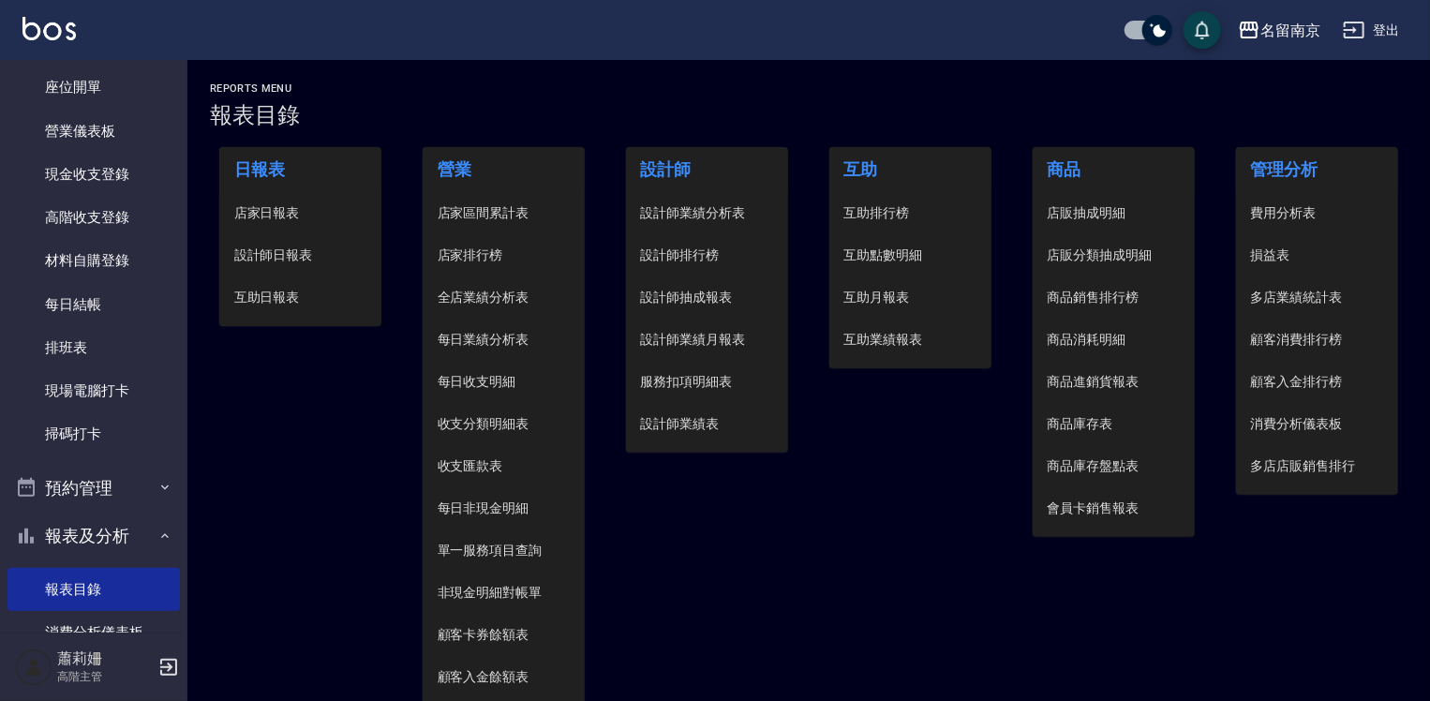
click at [300, 251] on span "設計師日報表" at bounding box center [300, 256] width 133 height 20
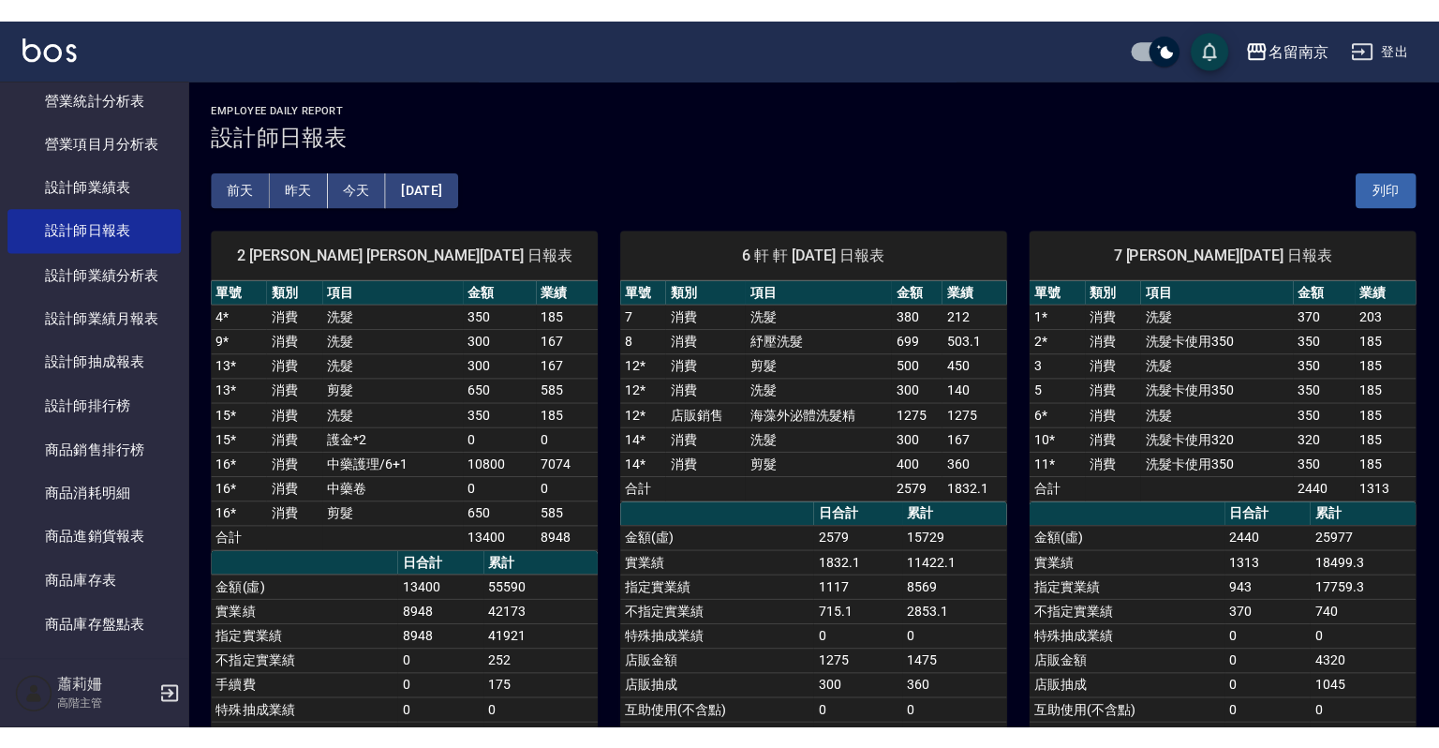
scroll to position [1499, 0]
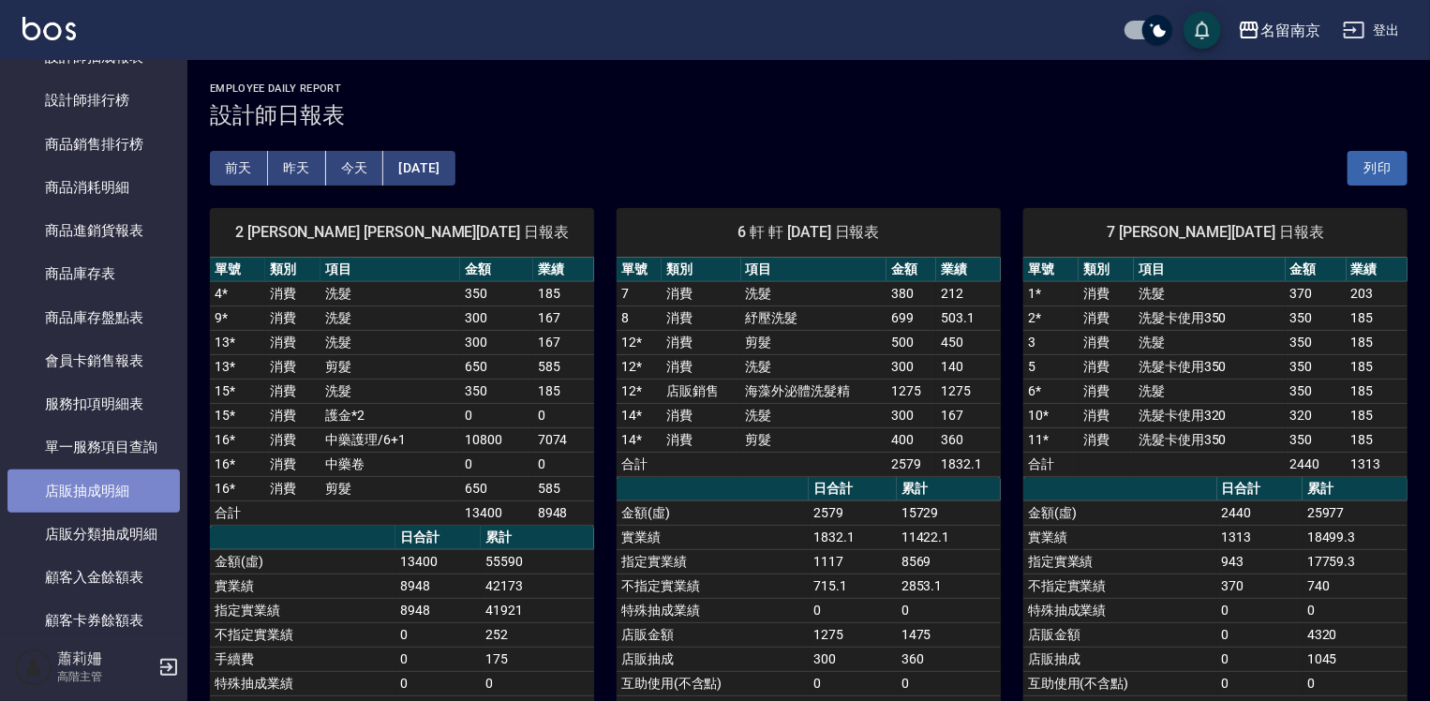
click at [125, 488] on link "店販抽成明細" at bounding box center [93, 490] width 172 height 43
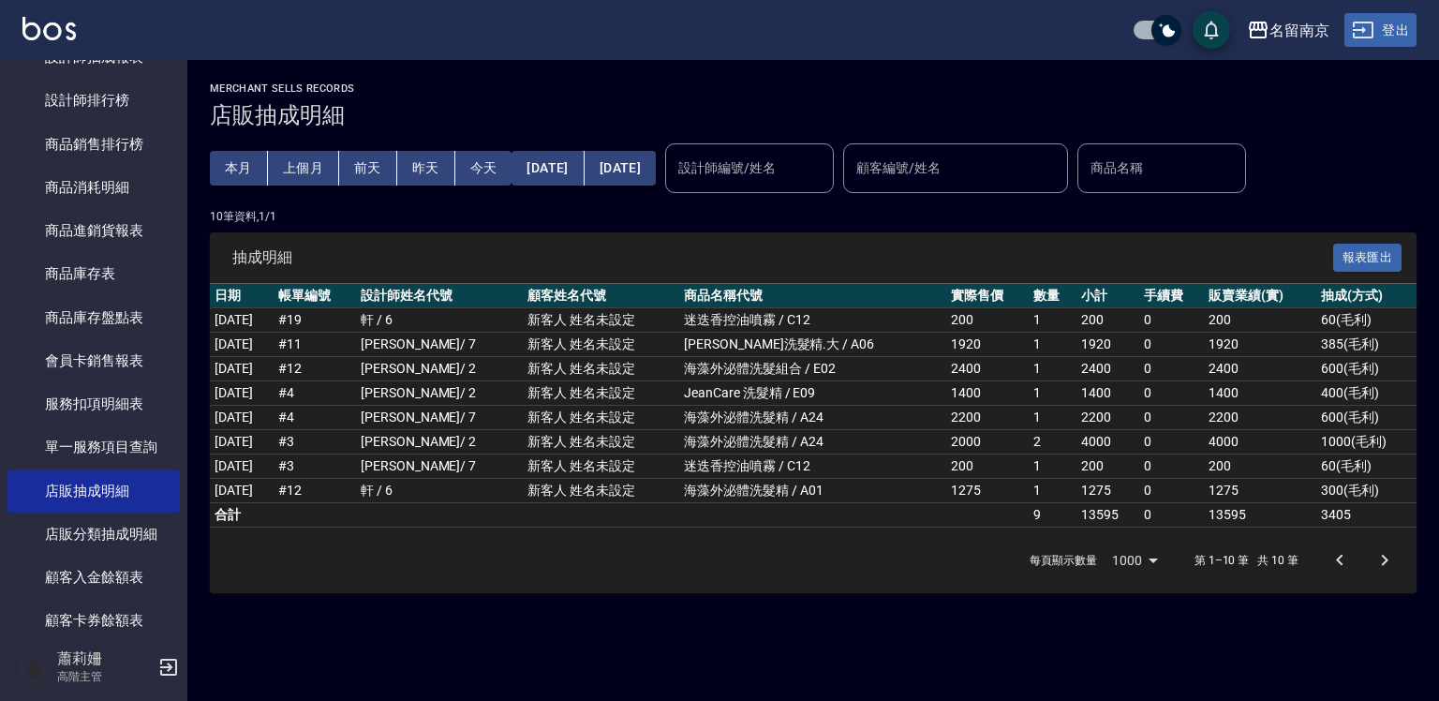
click at [1408, 29] on button "登出" at bounding box center [1381, 30] width 72 height 35
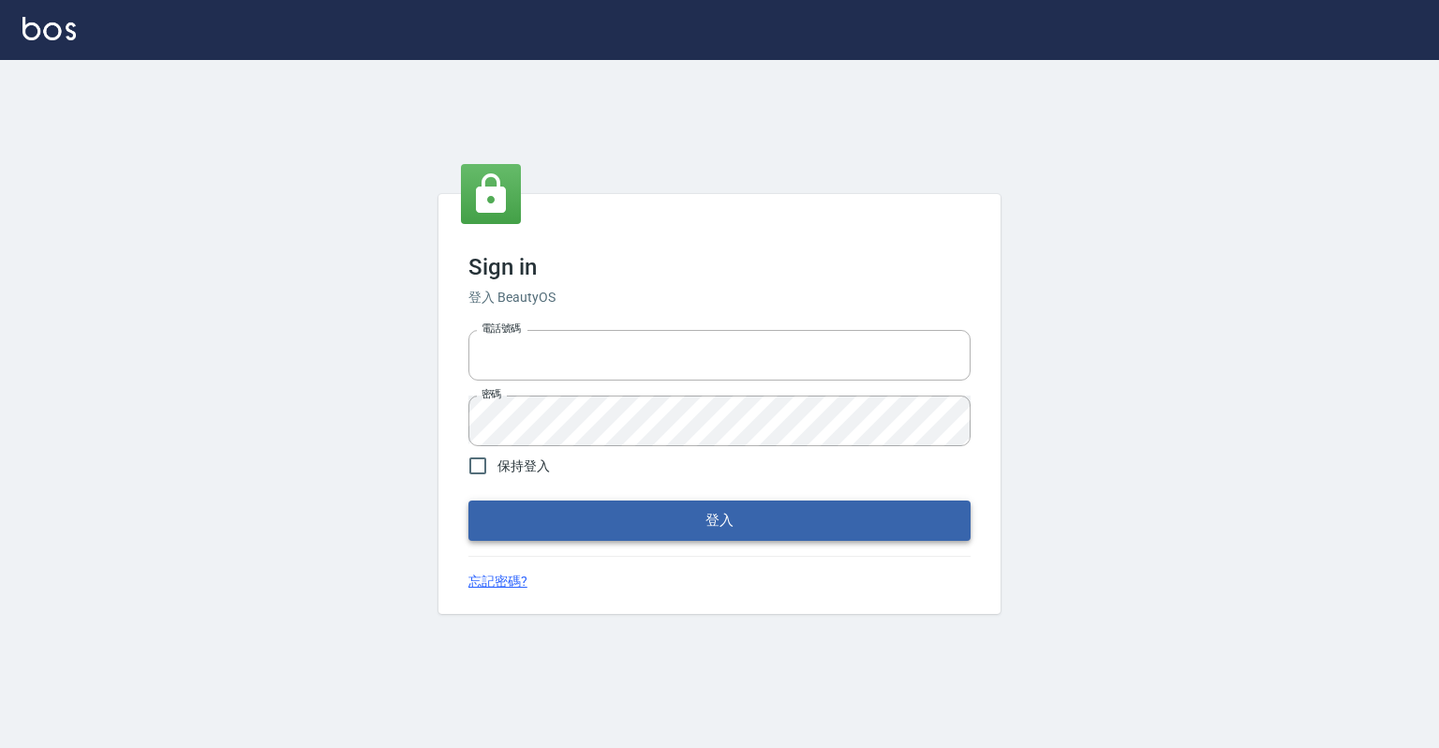
type input "0918176355"
click at [618, 524] on button "登入" at bounding box center [720, 519] width 502 height 39
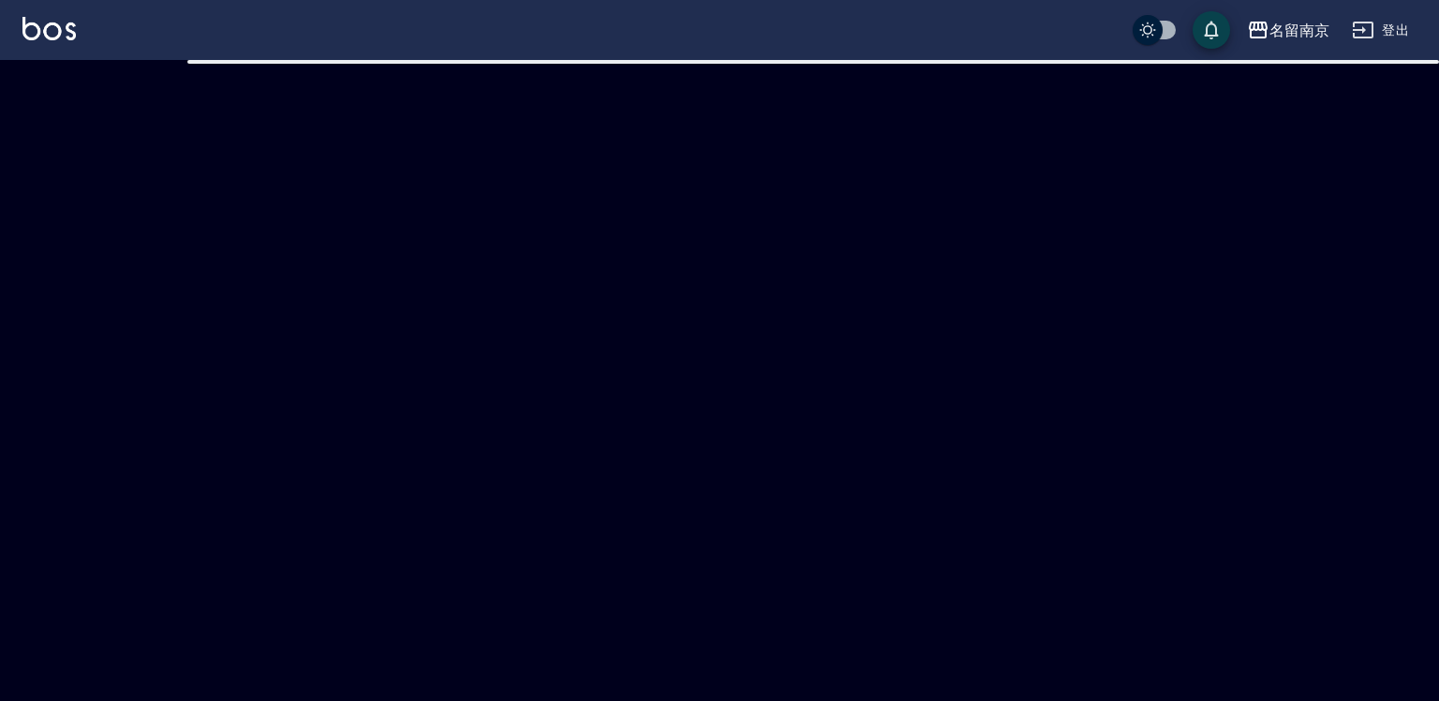
checkbox input "true"
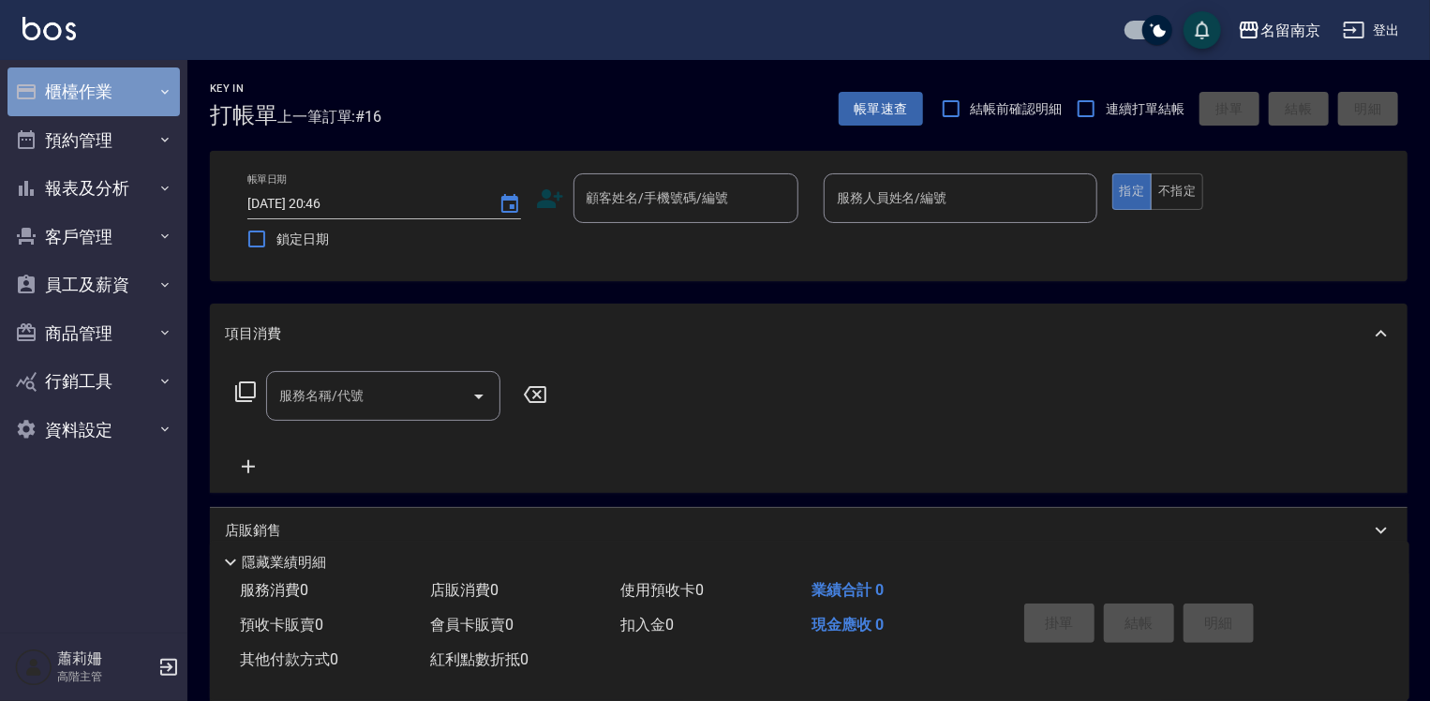
click at [96, 97] on button "櫃檯作業" at bounding box center [93, 91] width 172 height 49
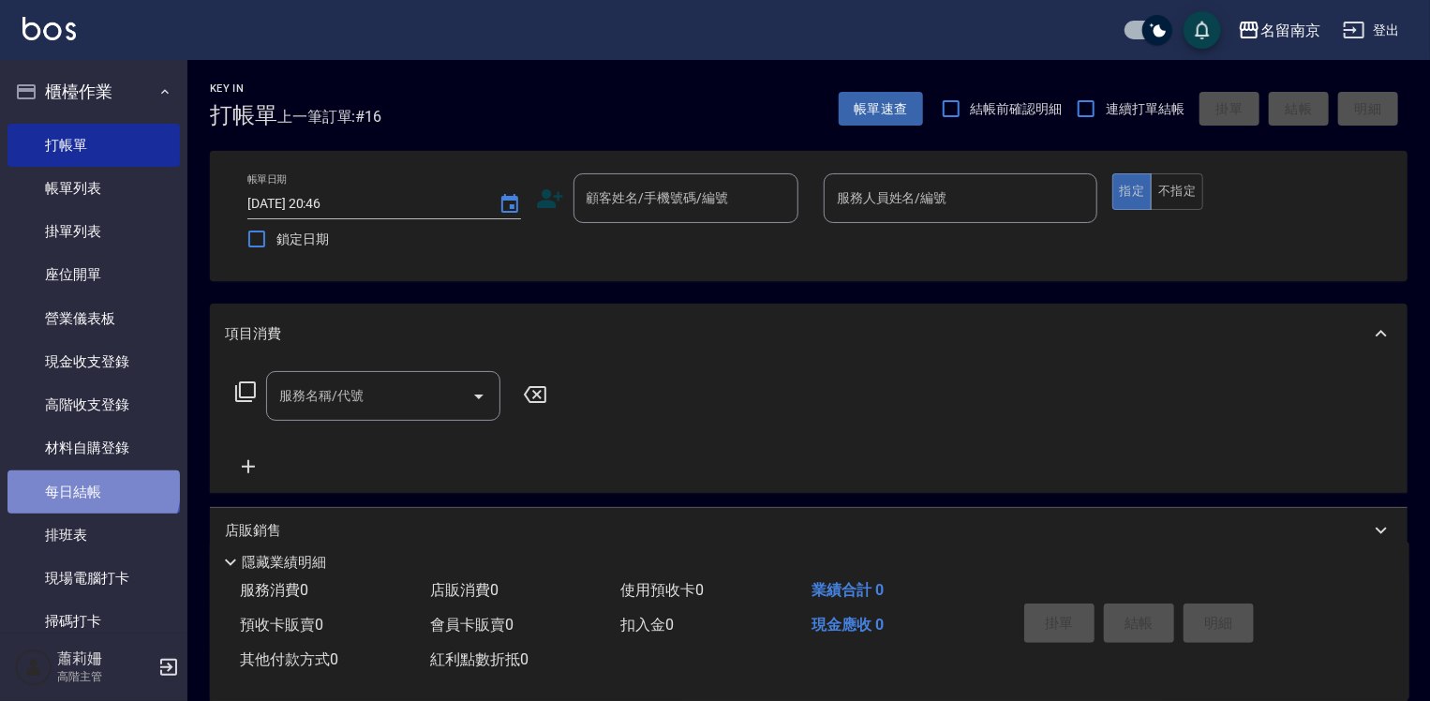
click at [92, 487] on link "每日結帳" at bounding box center [93, 491] width 172 height 43
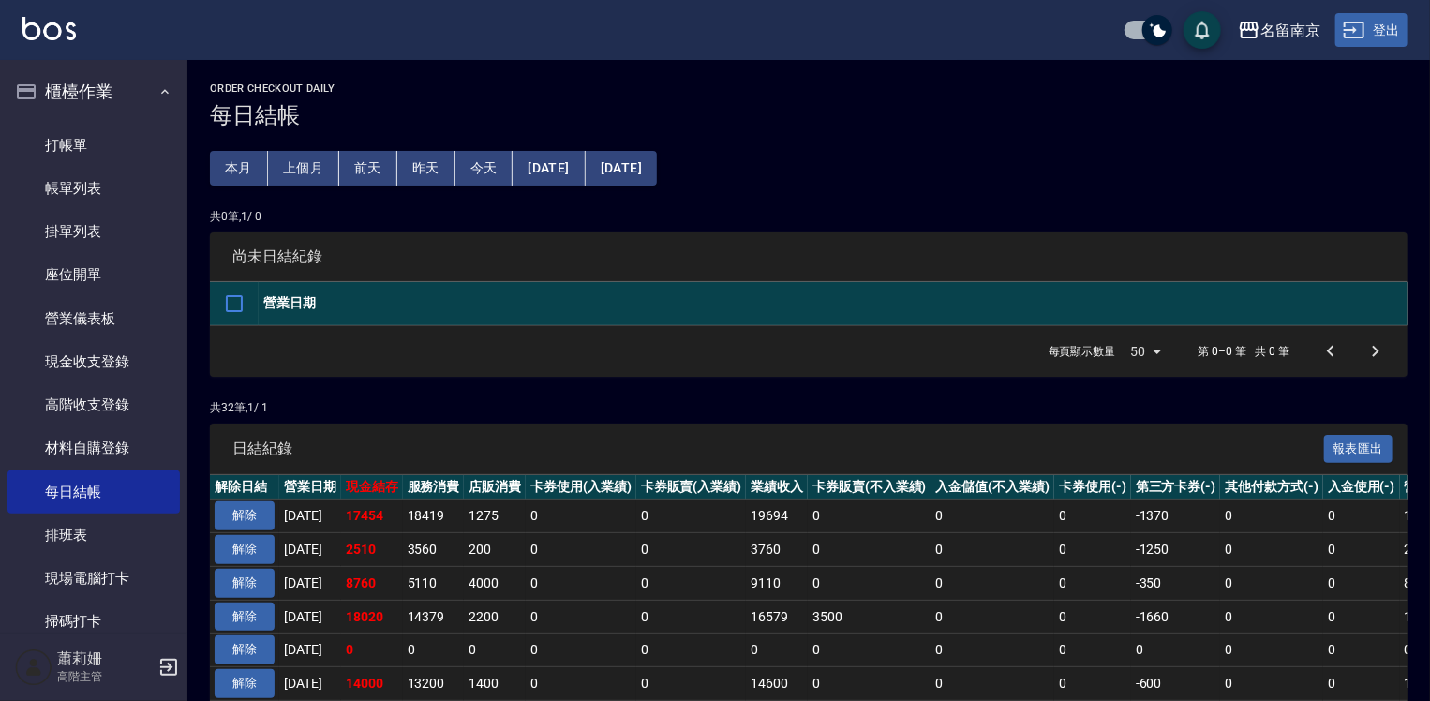
click at [1387, 24] on button "登出" at bounding box center [1371, 30] width 72 height 35
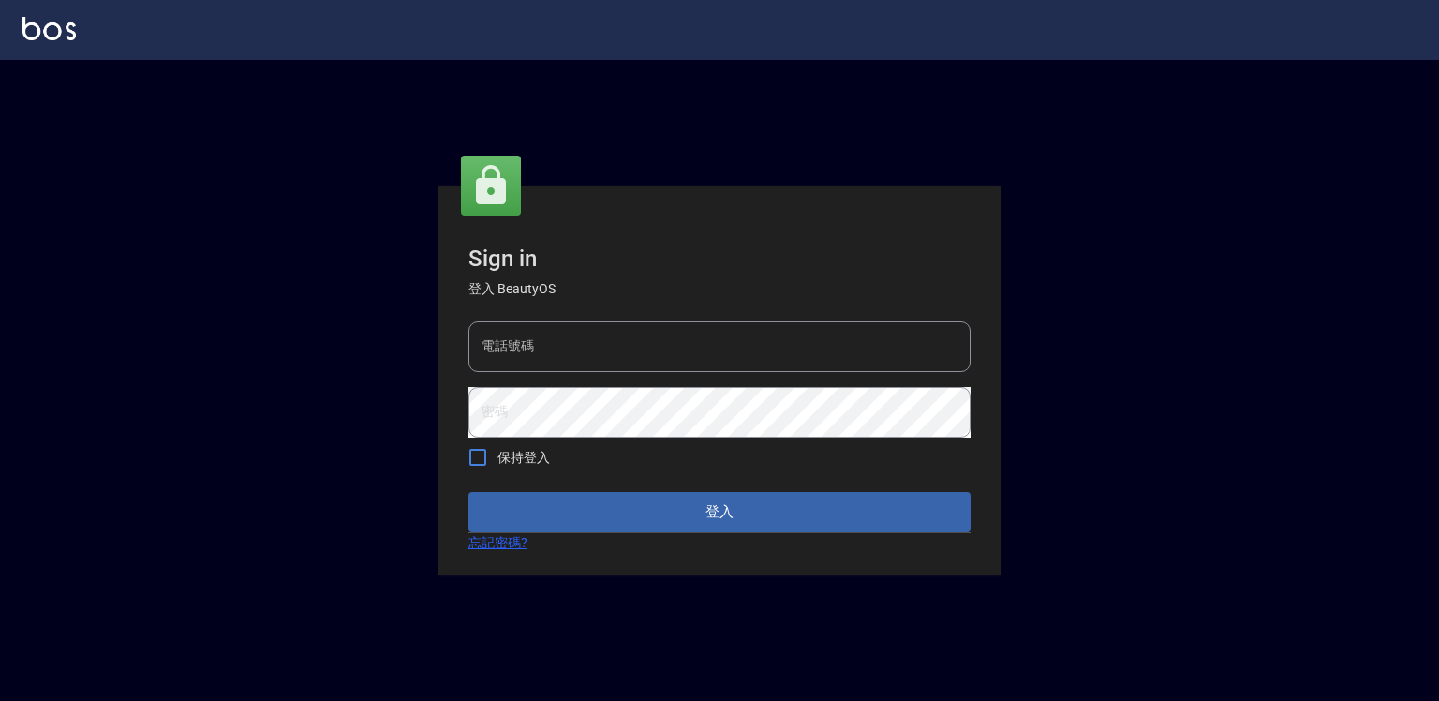
type input "0918176355"
